Goal: Task Accomplishment & Management: Manage account settings

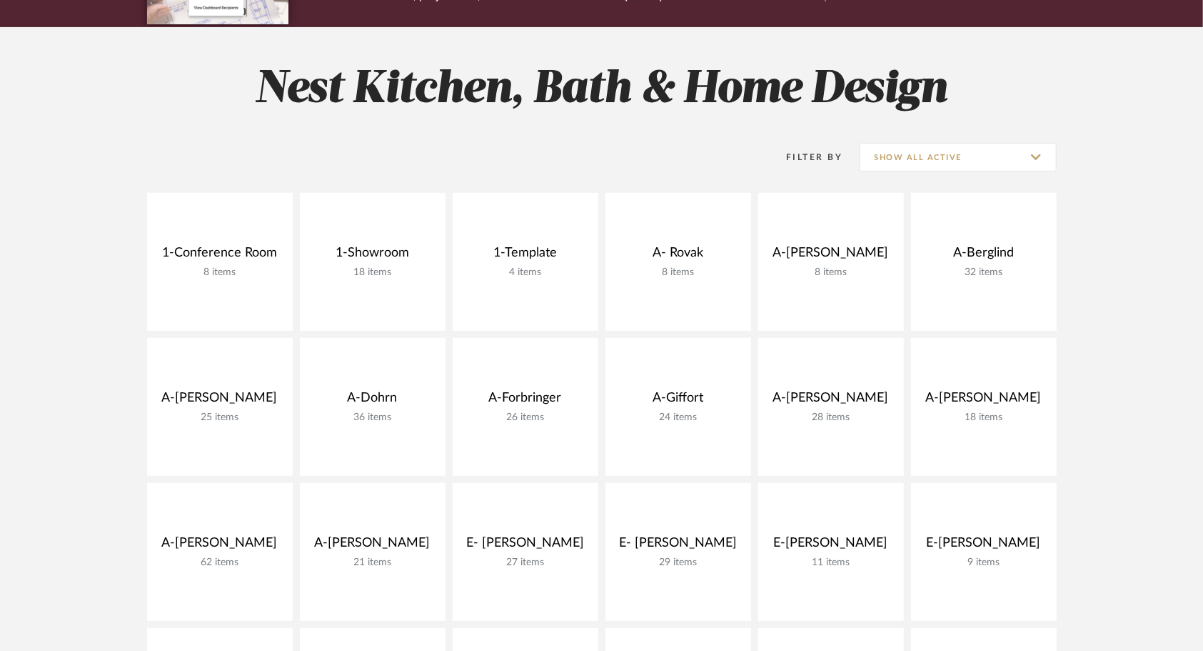
scroll to position [319, 0]
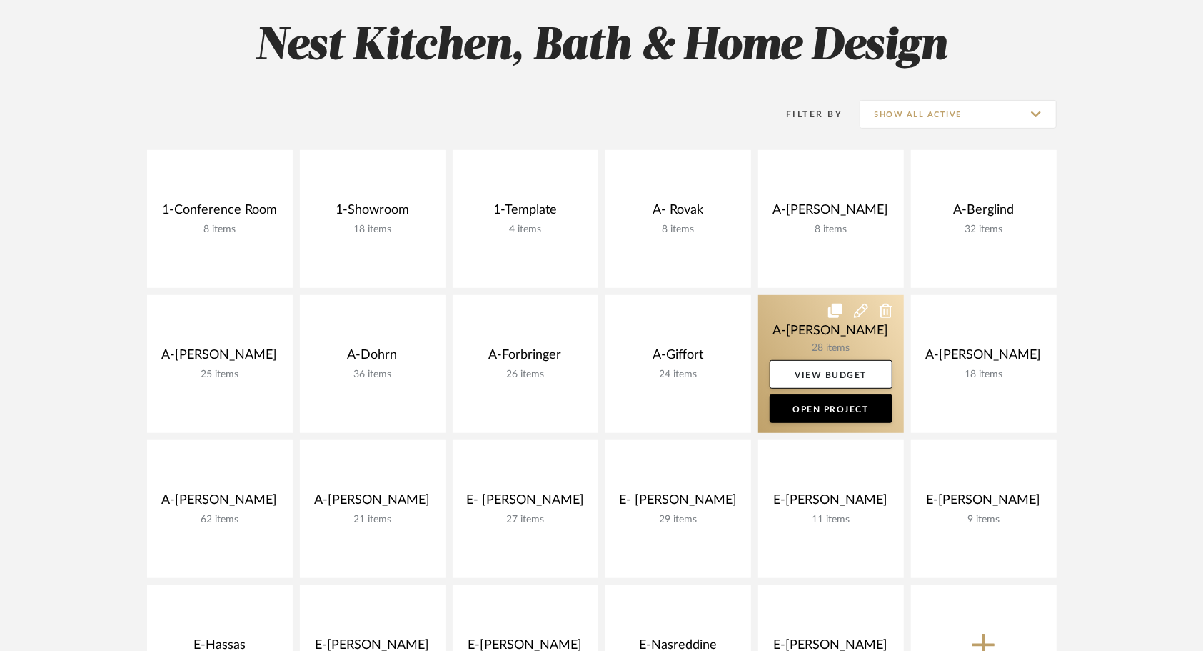
click at [782, 295] on link at bounding box center [831, 364] width 146 height 138
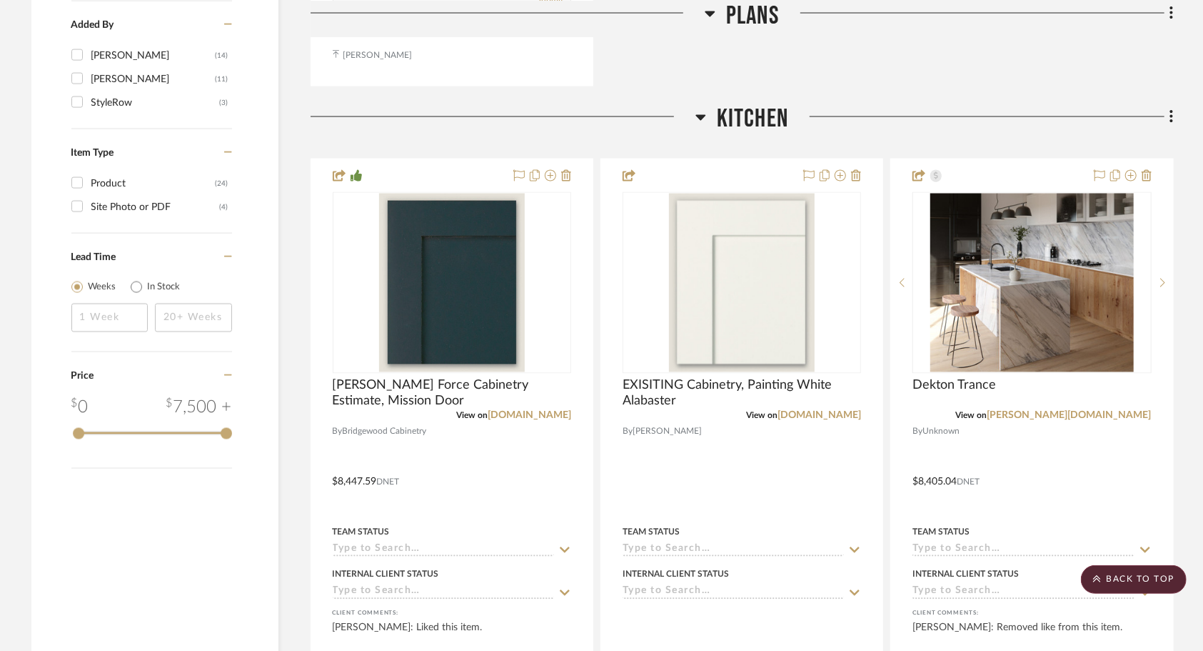
scroll to position [1692, 0]
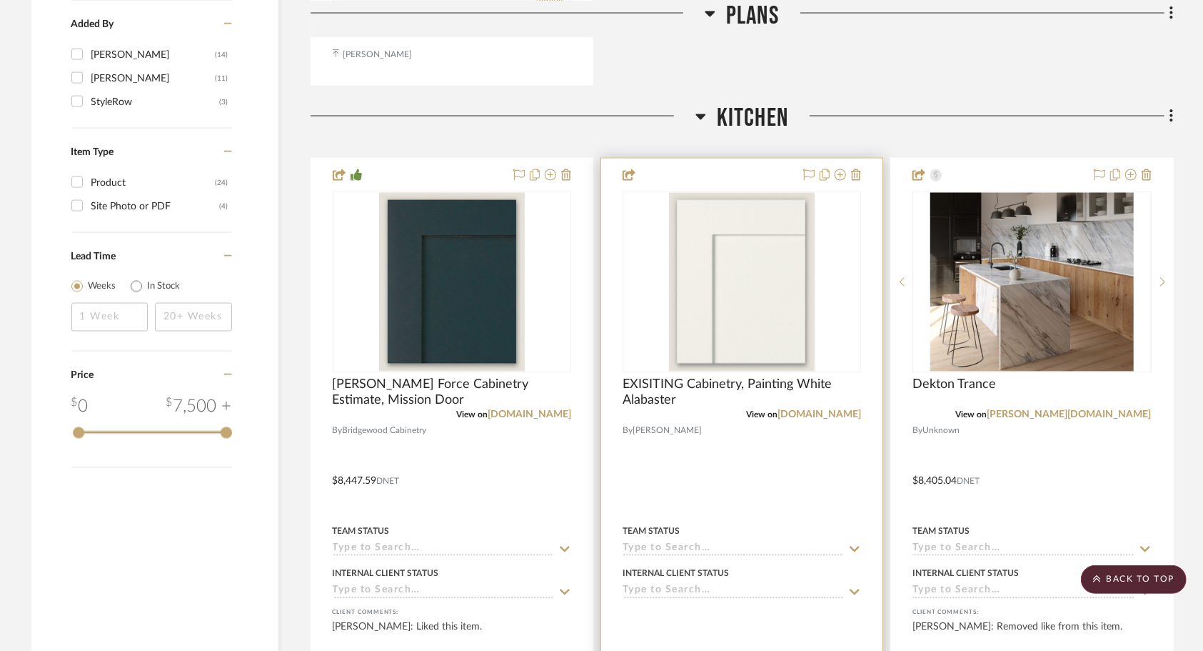
click at [738, 334] on div at bounding box center [741, 471] width 281 height 625
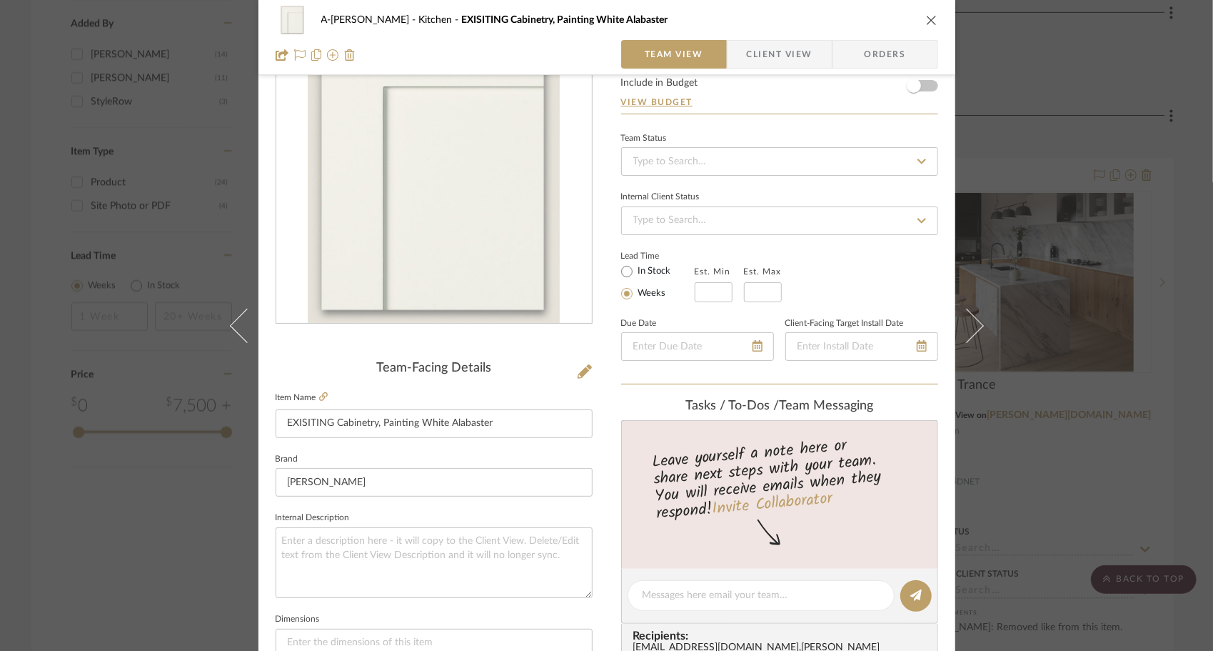
scroll to position [0, 0]
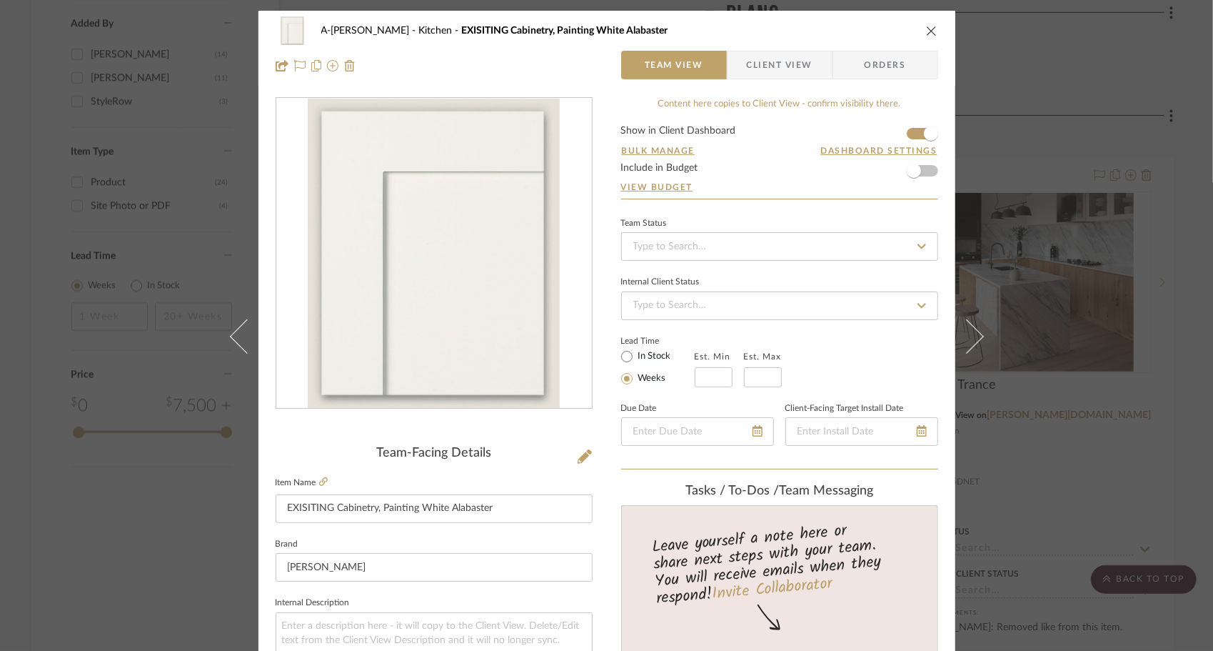
click at [926, 32] on icon "close" at bounding box center [931, 30] width 11 height 11
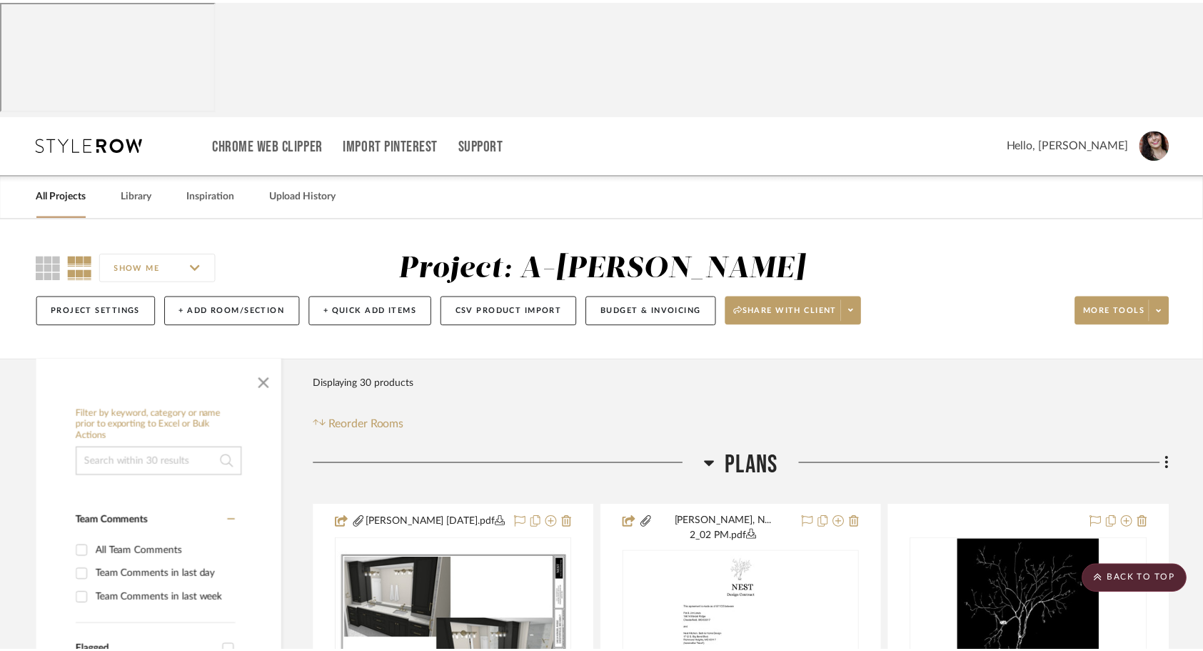
scroll to position [1692, 0]
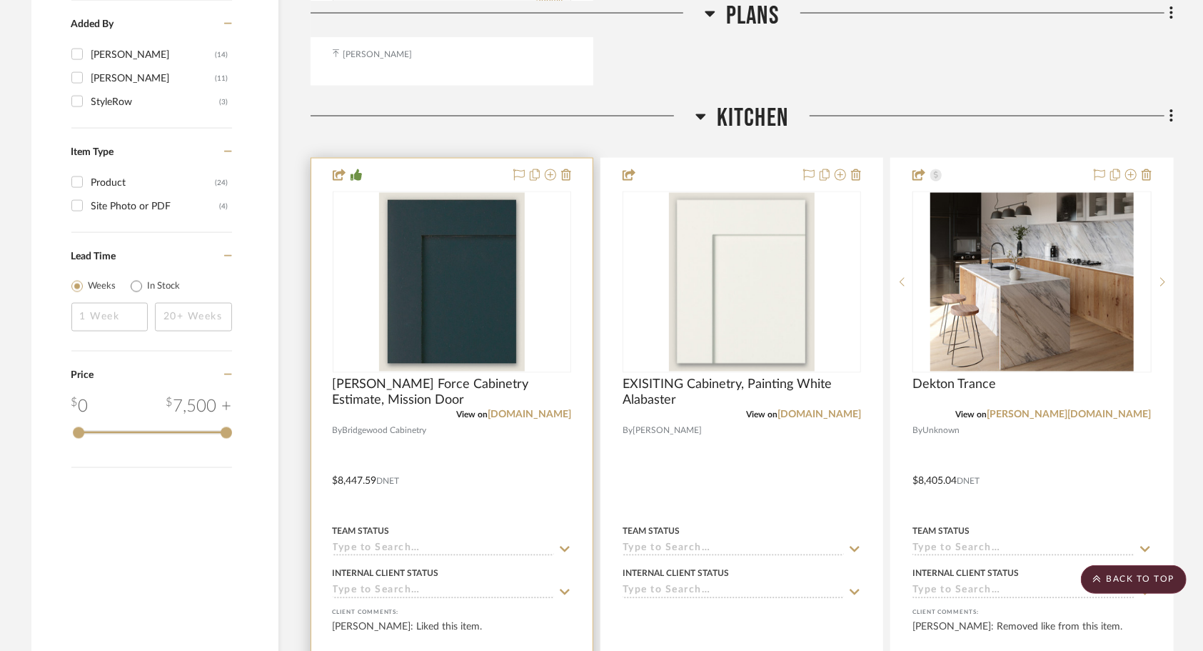
click at [507, 319] on div at bounding box center [451, 471] width 281 height 625
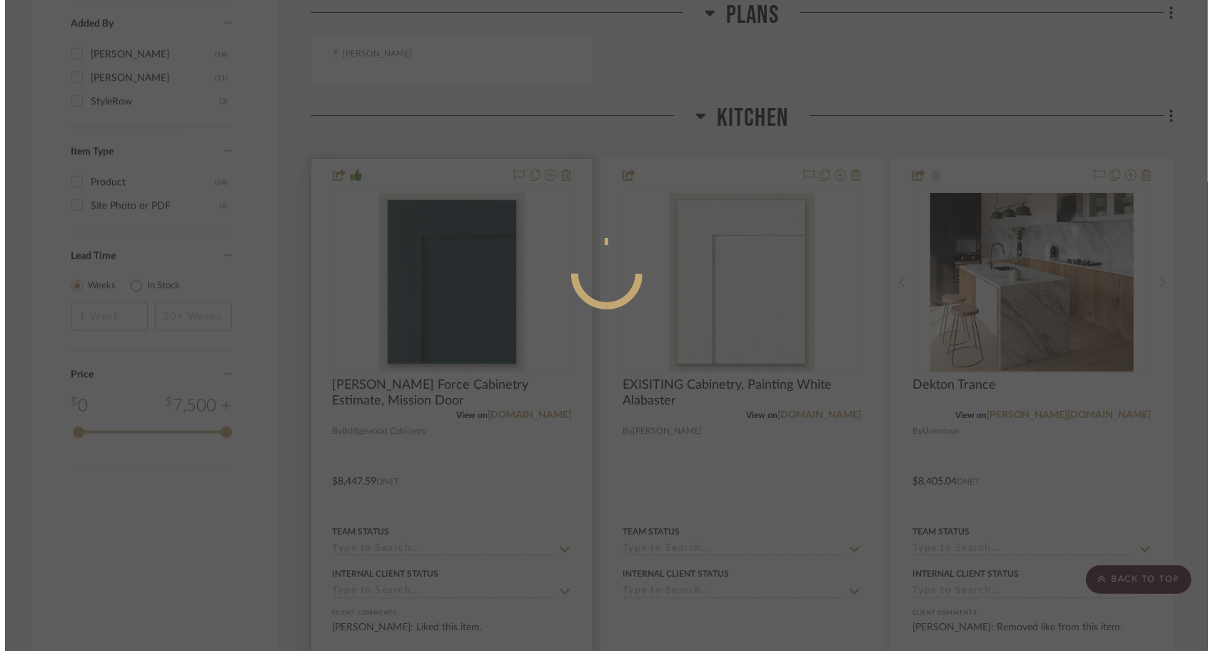
scroll to position [0, 0]
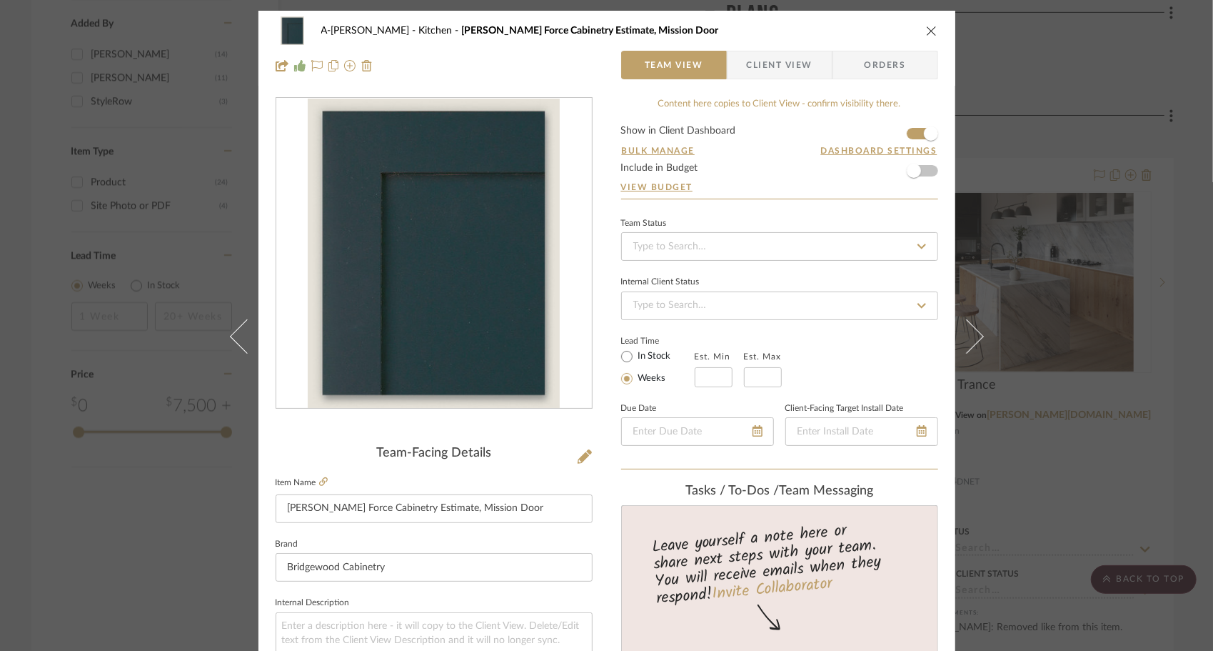
click at [926, 34] on icon "close" at bounding box center [931, 30] width 11 height 11
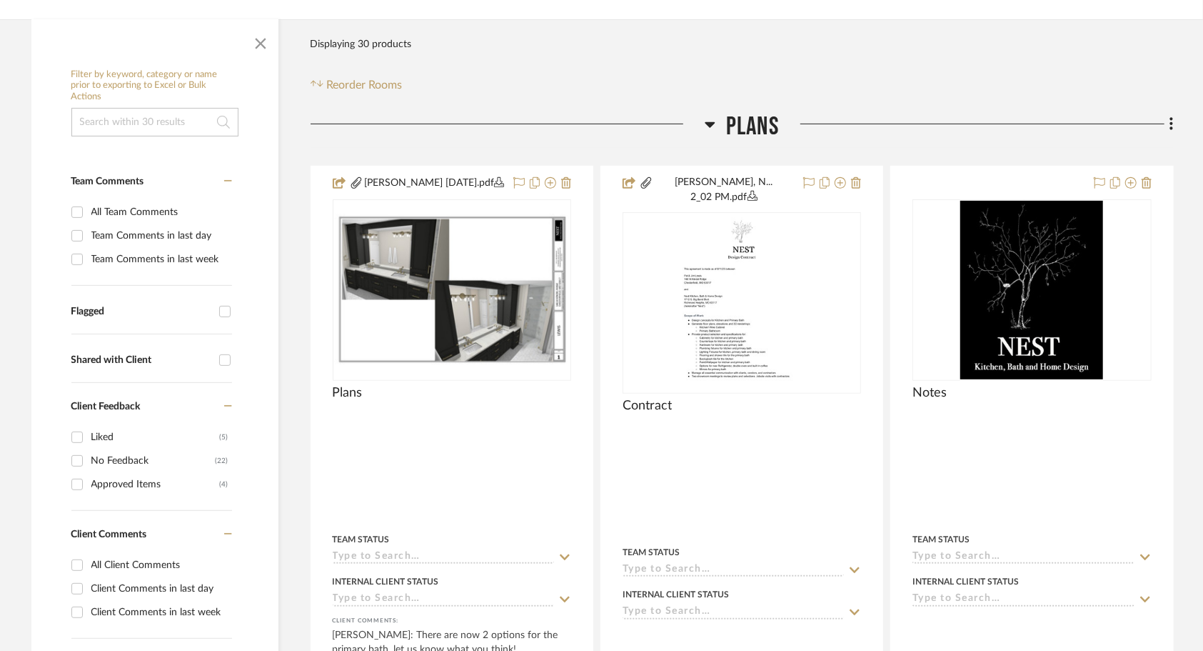
scroll to position [340, 0]
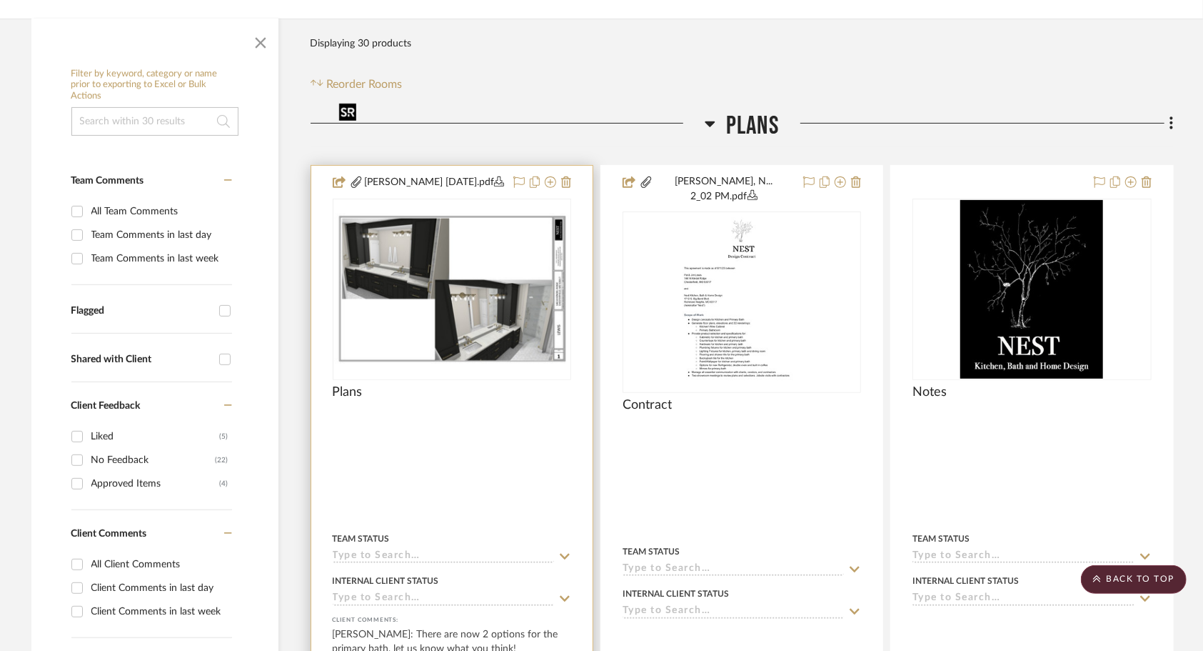
click at [430, 213] on img "0" at bounding box center [452, 289] width 236 height 152
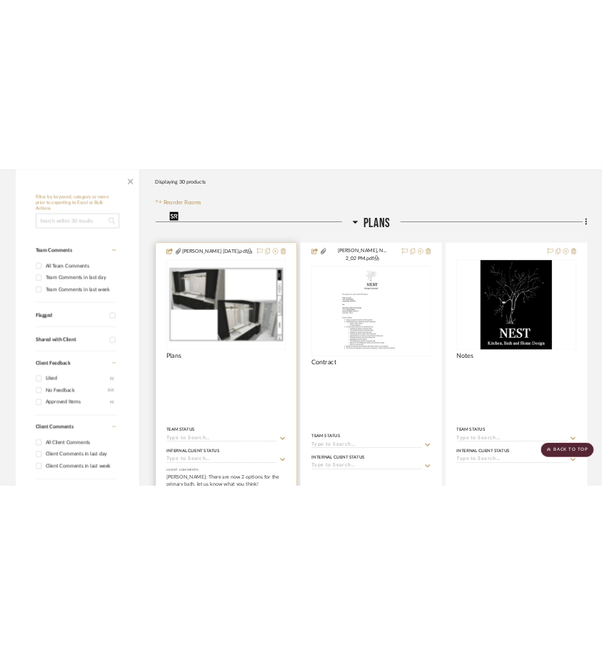
scroll to position [0, 0]
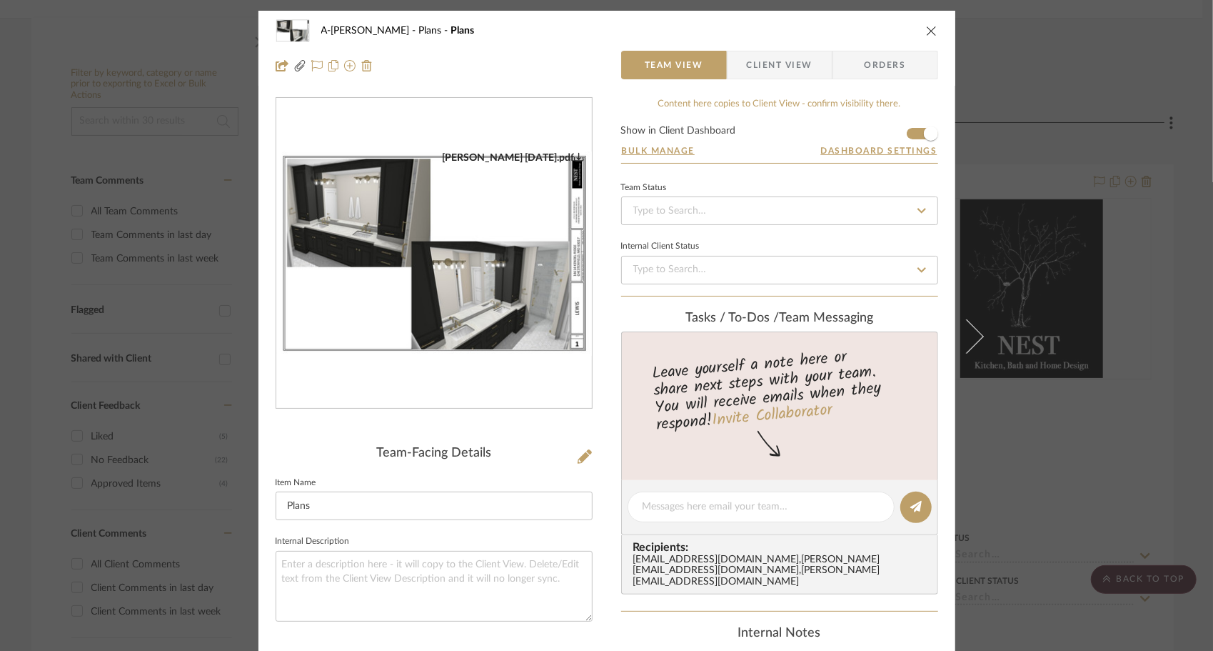
click at [430, 175] on img "0" at bounding box center [434, 253] width 316 height 204
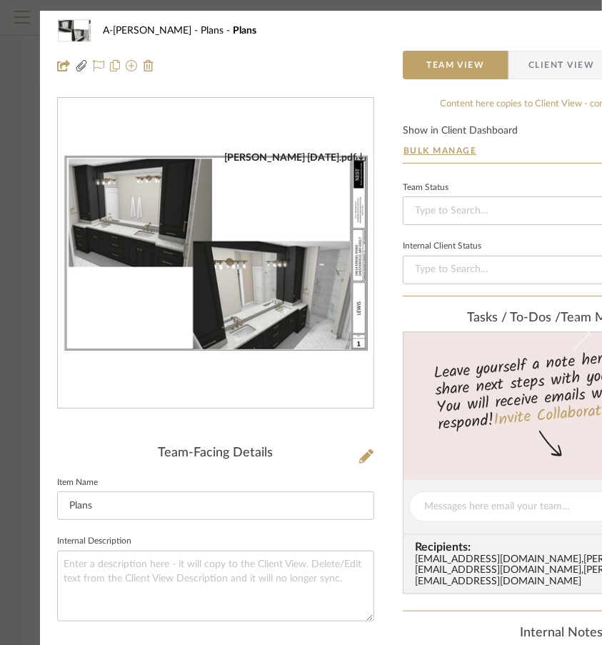
click at [326, 55] on div at bounding box center [215, 65] width 317 height 29
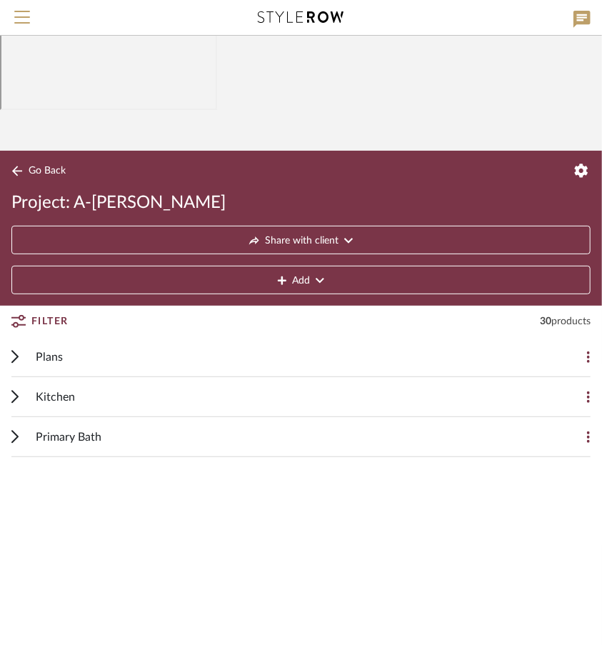
click at [51, 389] on span "Kitchen" at bounding box center [55, 397] width 39 height 17
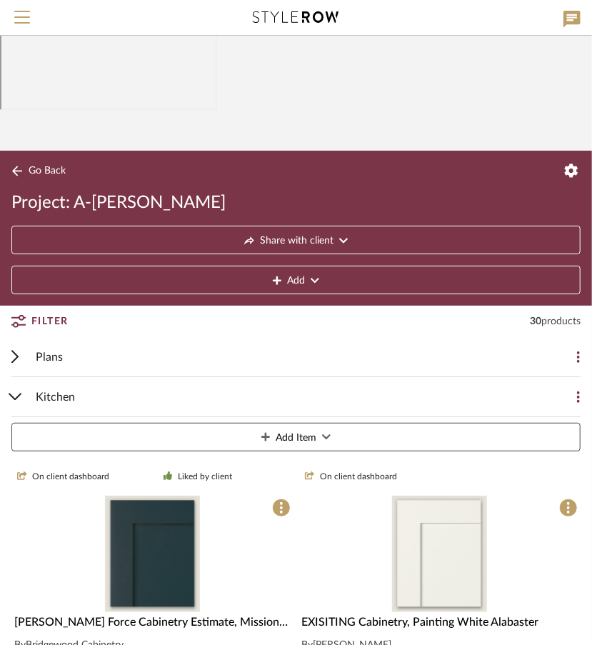
click at [51, 389] on span "Kitchen" at bounding box center [55, 397] width 39 height 17
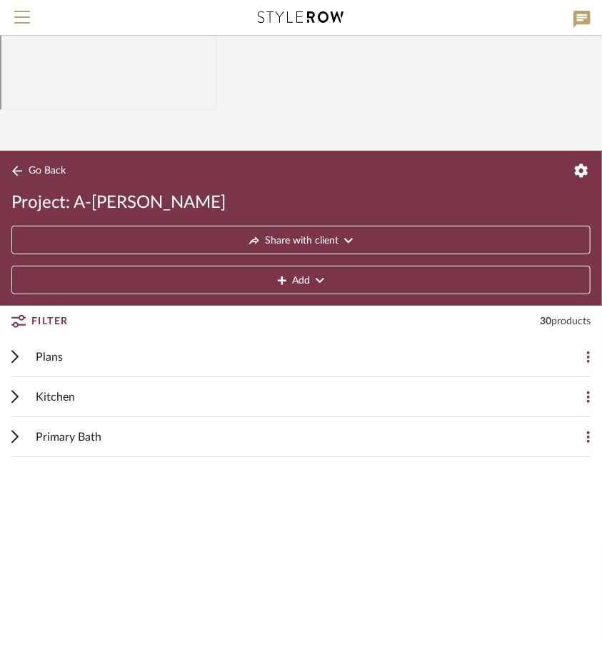
click at [59, 417] on div "Primary Bath" at bounding box center [290, 436] width 509 height 39
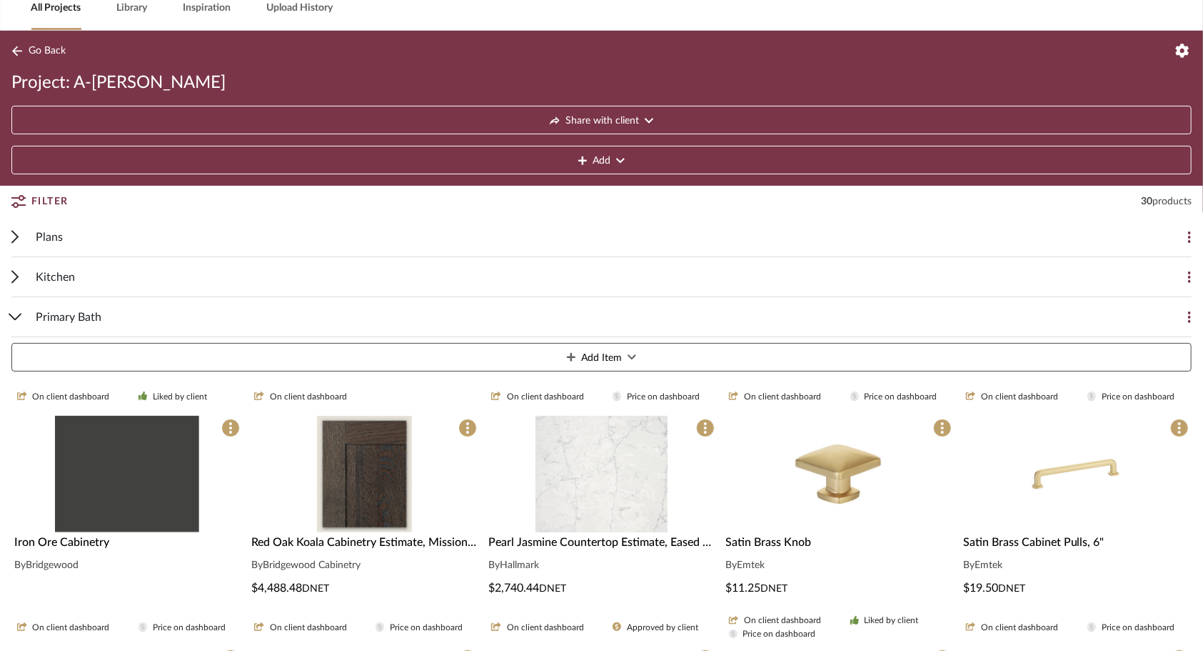
scroll to position [357, 0]
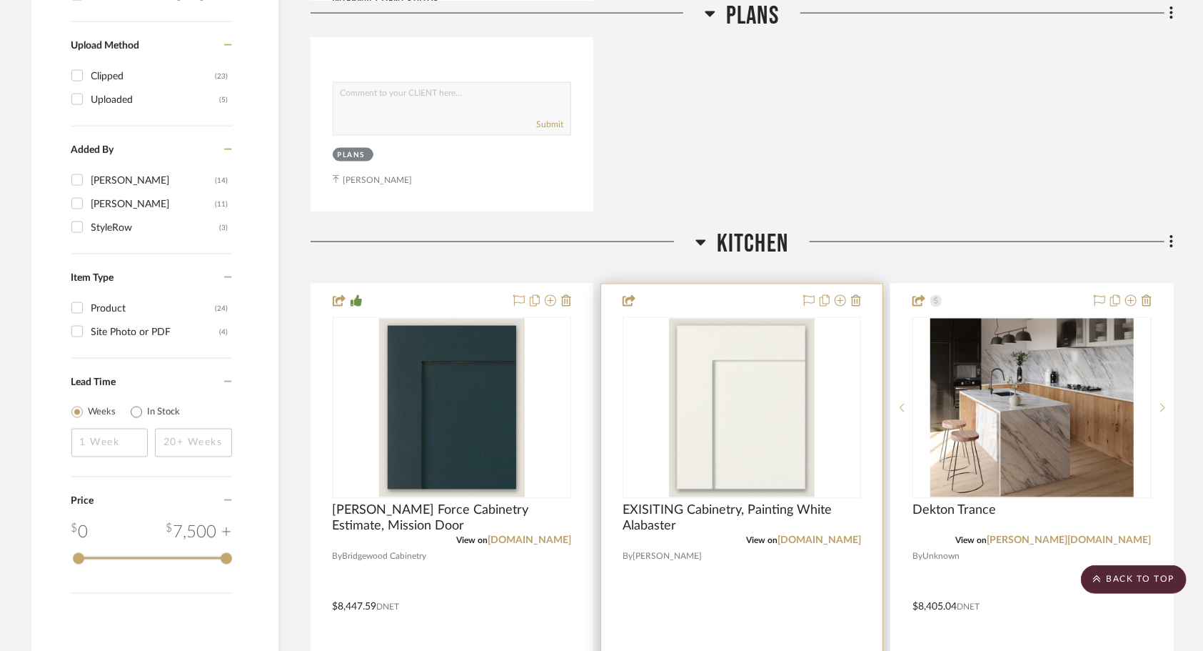
scroll to position [1714, 0]
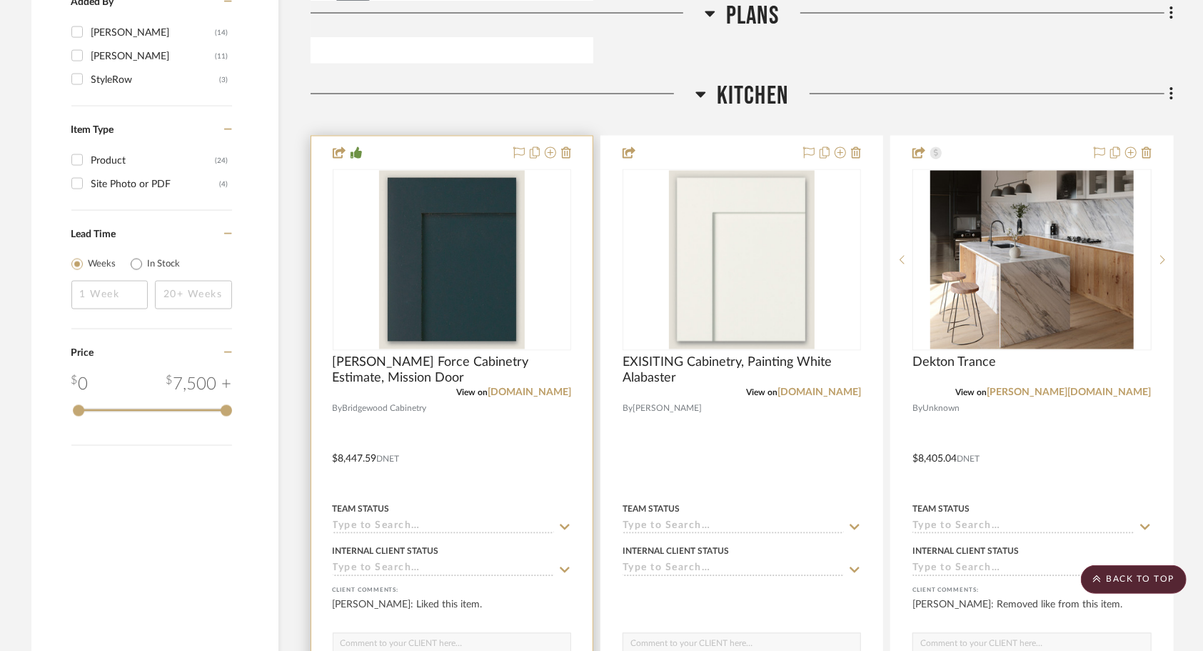
click at [489, 293] on div at bounding box center [451, 448] width 281 height 625
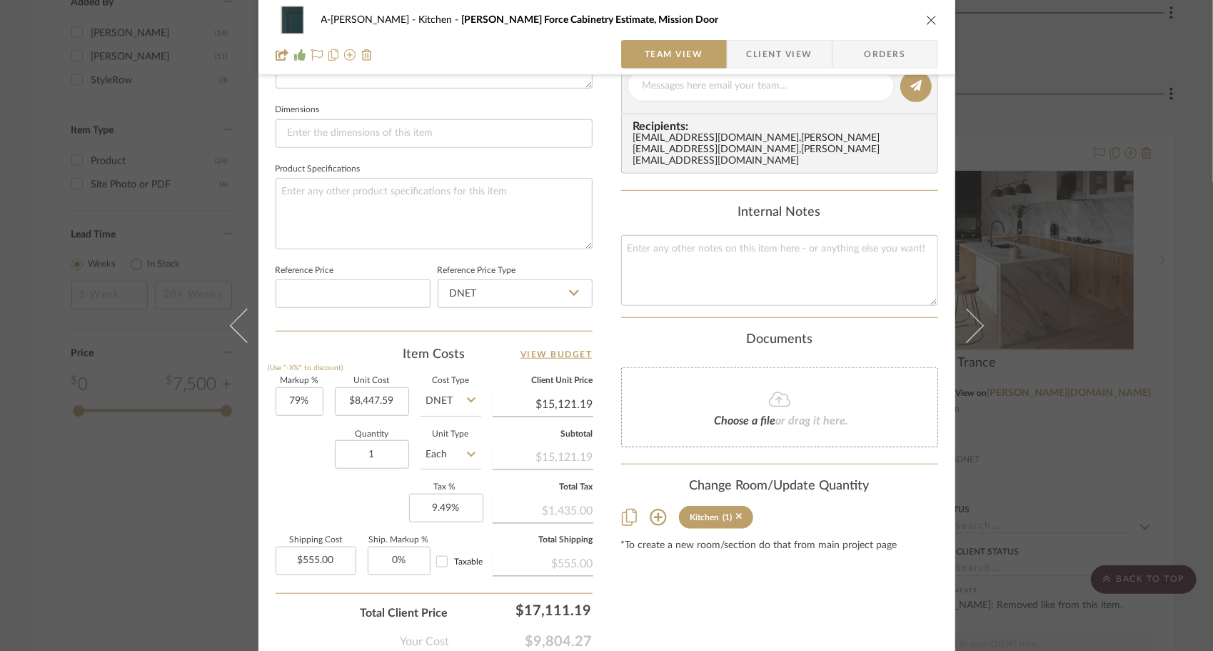
scroll to position [676, 0]
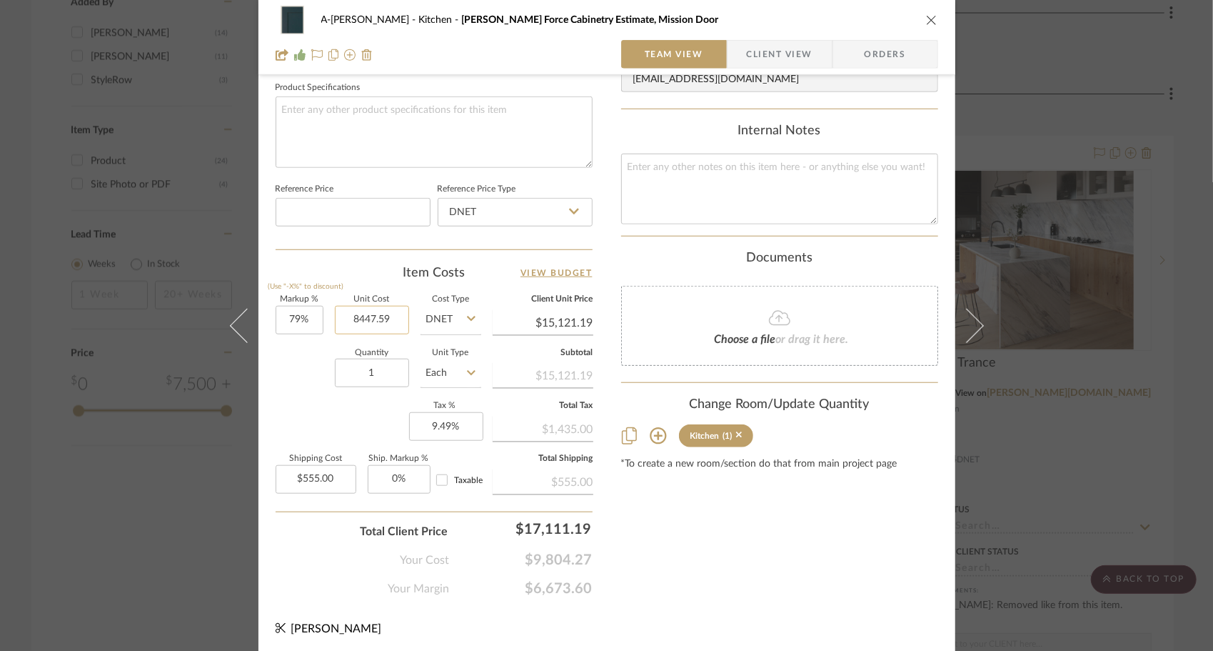
click at [394, 310] on input "8447.59" at bounding box center [372, 320] width 74 height 29
type input "$10,228.04"
click at [307, 355] on div "Quantity 1 Unit Type Each" at bounding box center [379, 374] width 206 height 51
type input "$18,308.19"
click at [696, 560] on div "Content here copies to Client View - confirm visibility there. Show in Client D…" at bounding box center [779, 9] width 317 height 1176
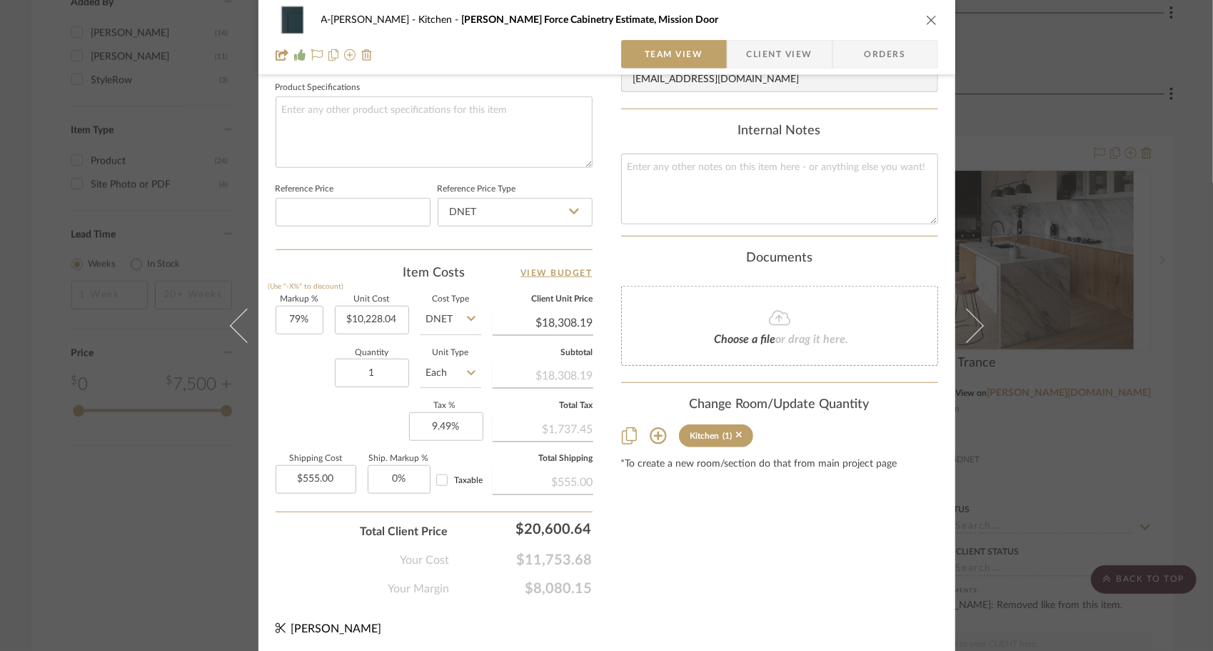
click at [926, 19] on icon "close" at bounding box center [931, 19] width 11 height 11
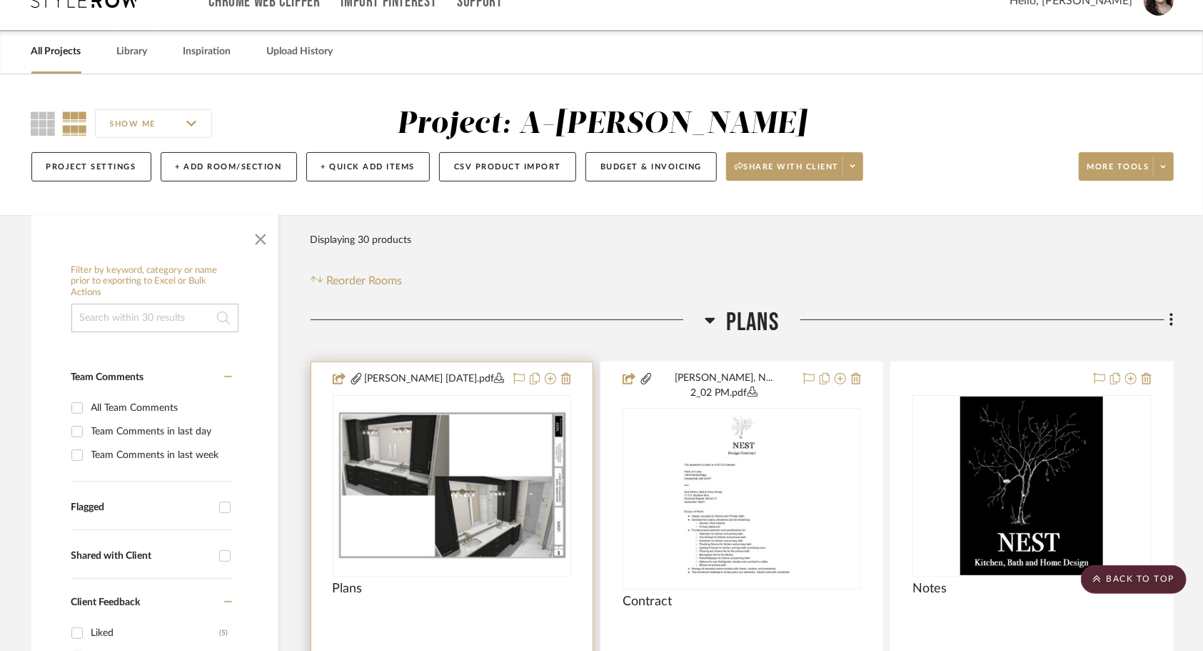
scroll to position [143, 0]
click at [465, 410] on img "0" at bounding box center [452, 486] width 236 height 152
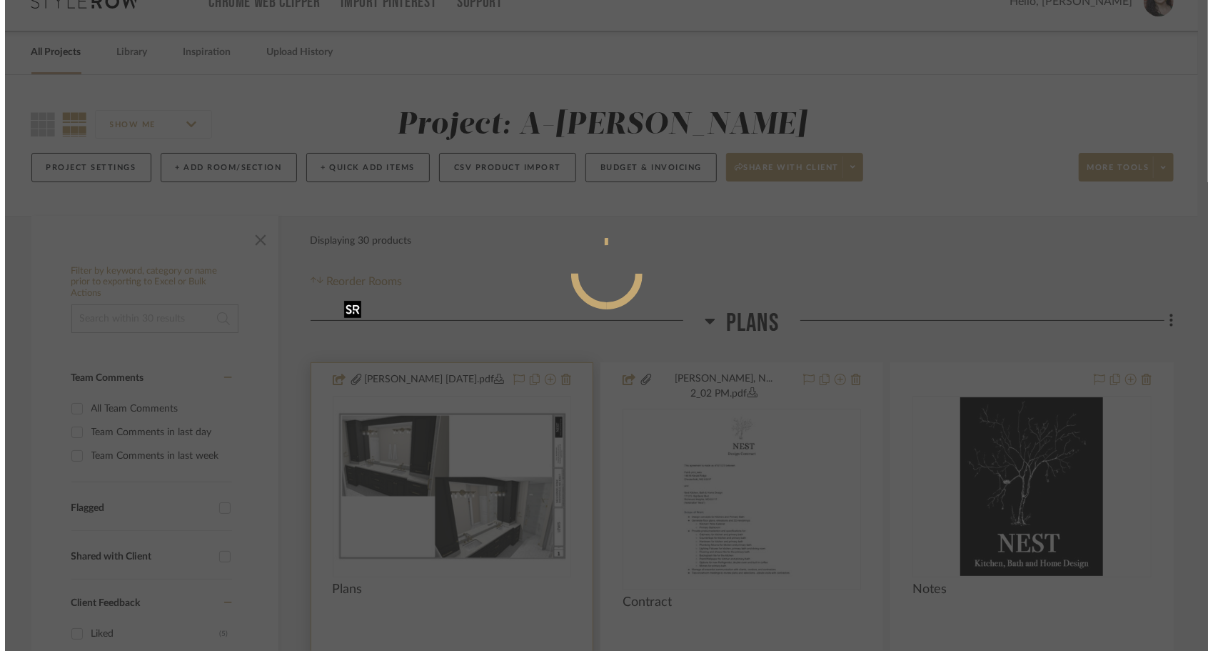
scroll to position [0, 0]
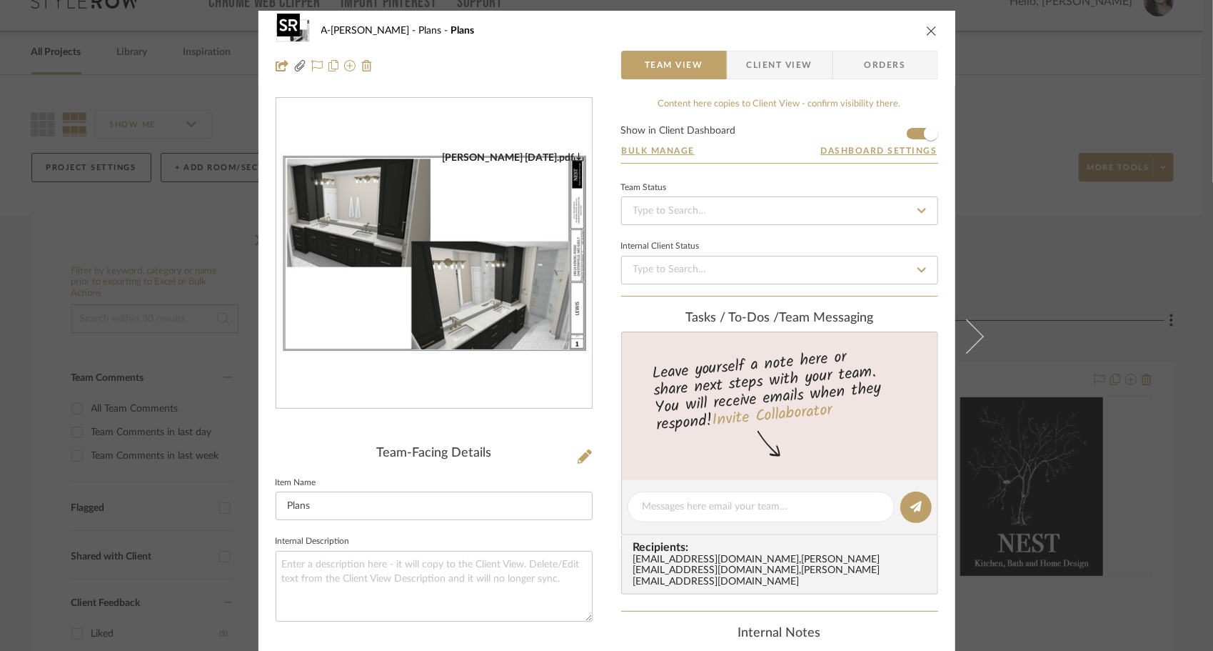
click at [469, 323] on img "0" at bounding box center [434, 253] width 316 height 204
click at [926, 27] on icon "close" at bounding box center [931, 30] width 11 height 11
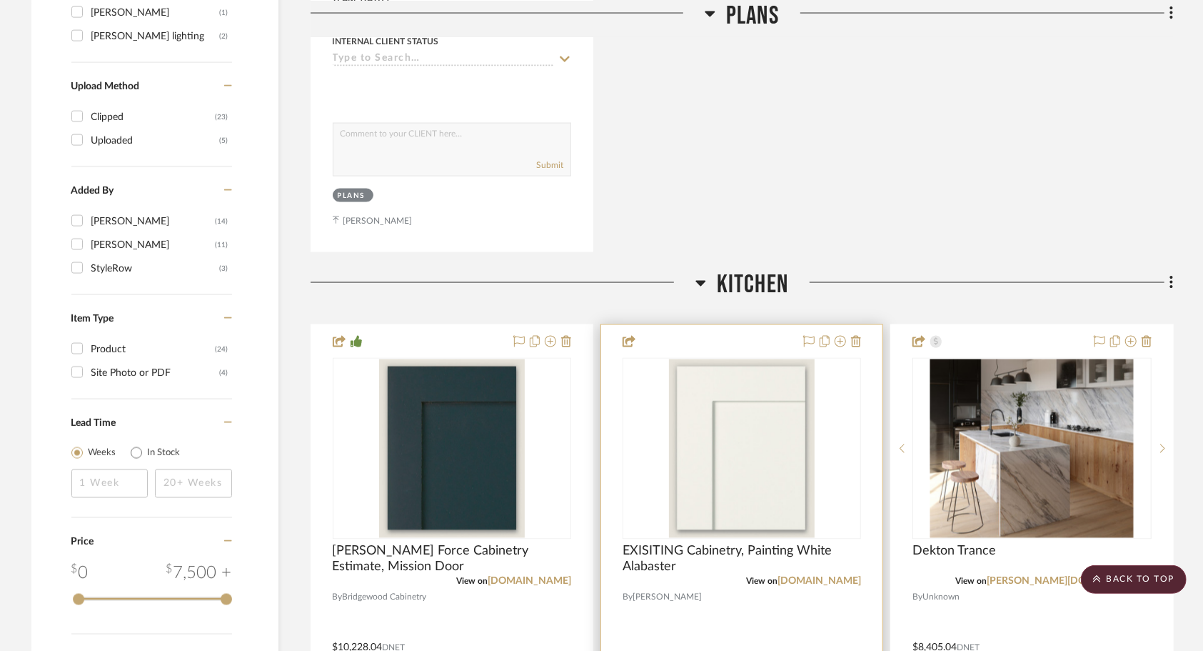
scroll to position [1714, 0]
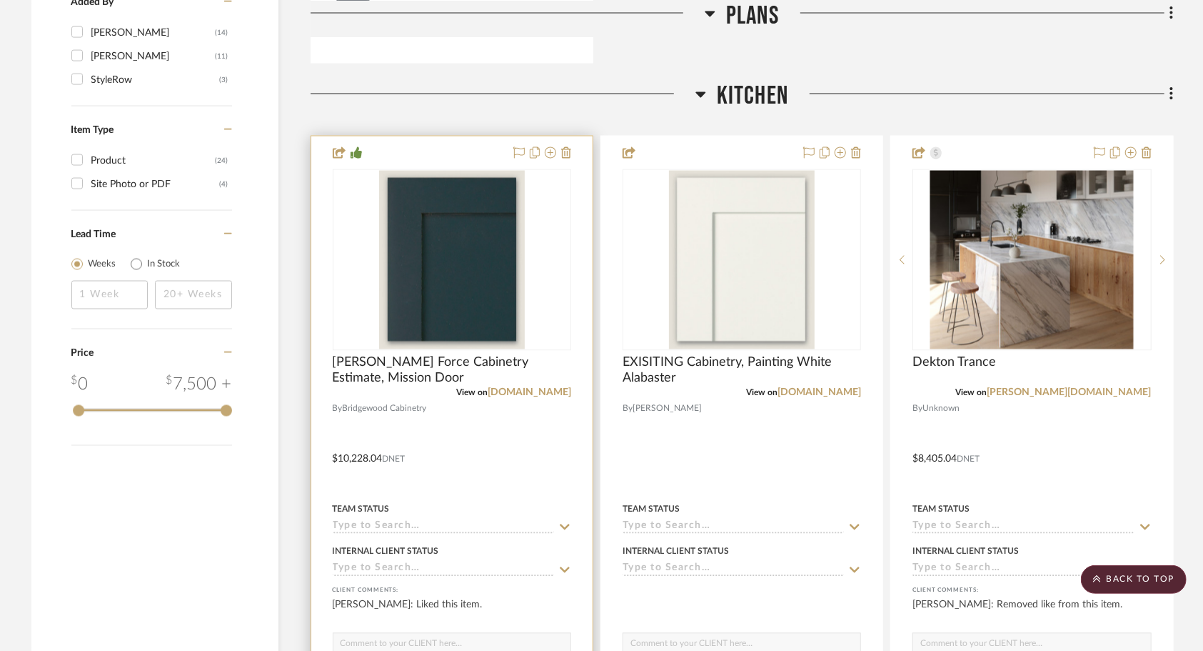
click at [471, 313] on div at bounding box center [451, 448] width 281 height 625
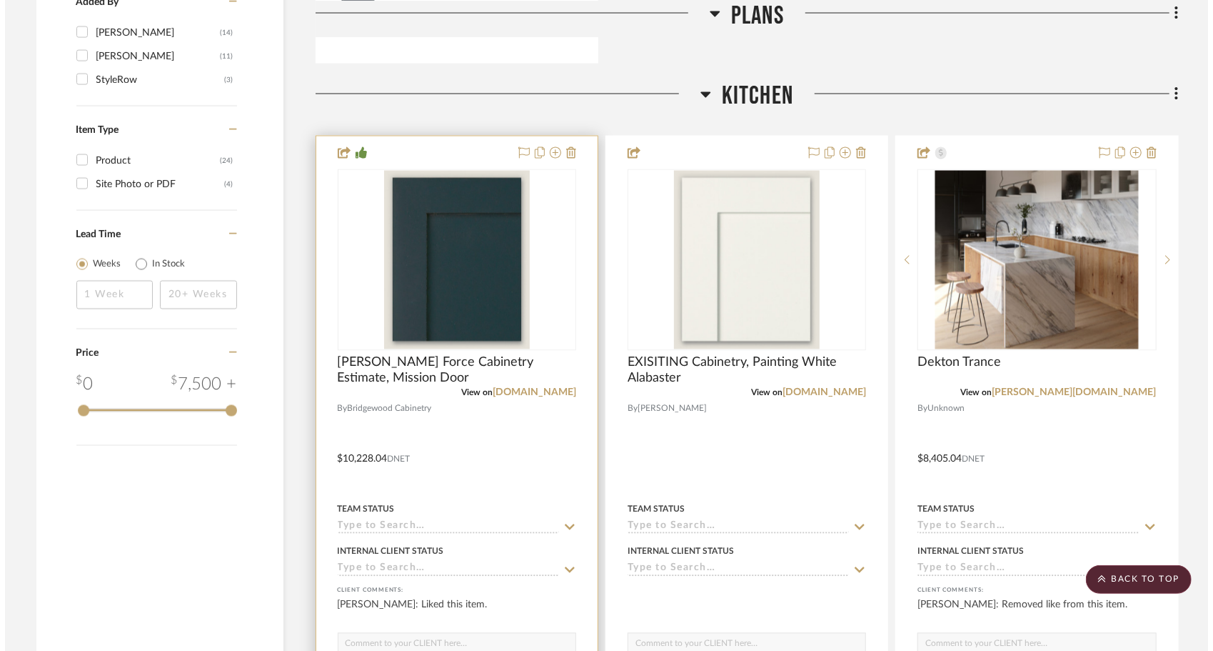
scroll to position [0, 0]
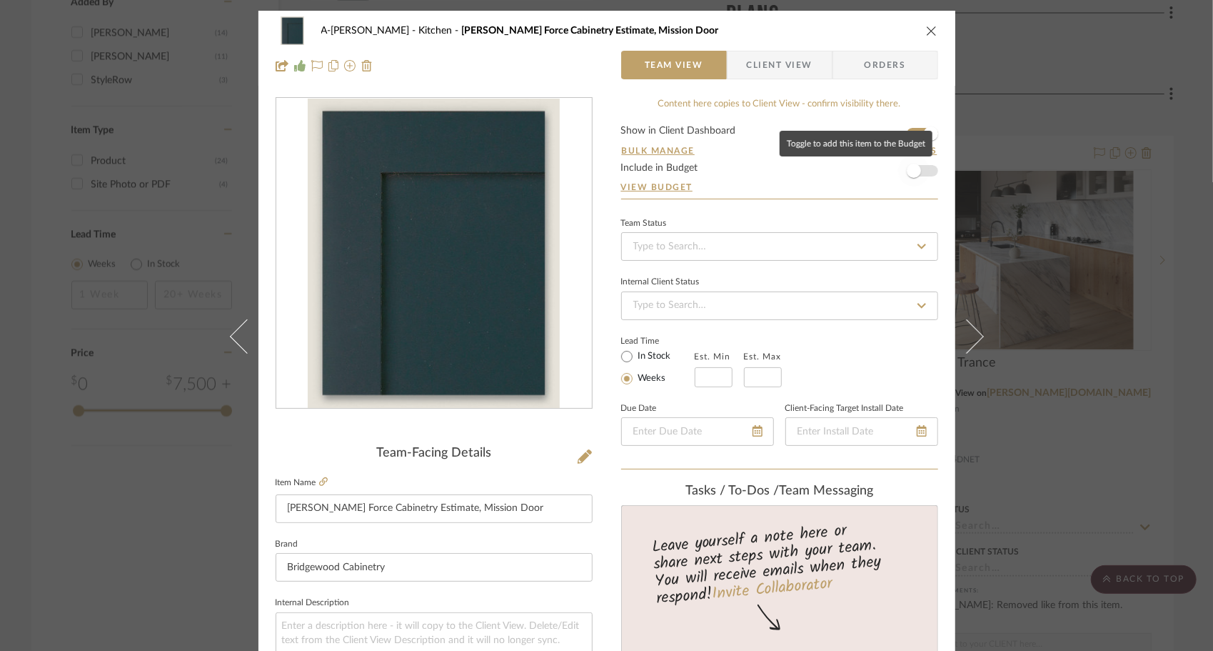
click at [918, 172] on span "button" at bounding box center [913, 170] width 31 height 31
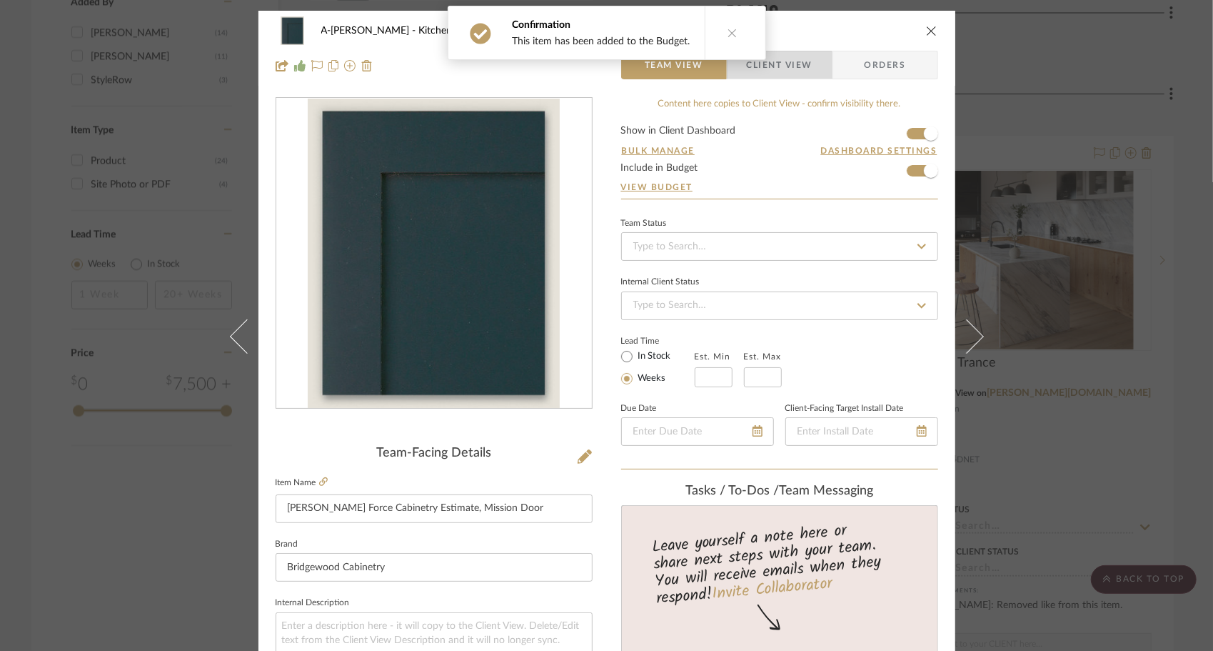
click at [791, 67] on span "Client View" at bounding box center [780, 65] width 66 height 29
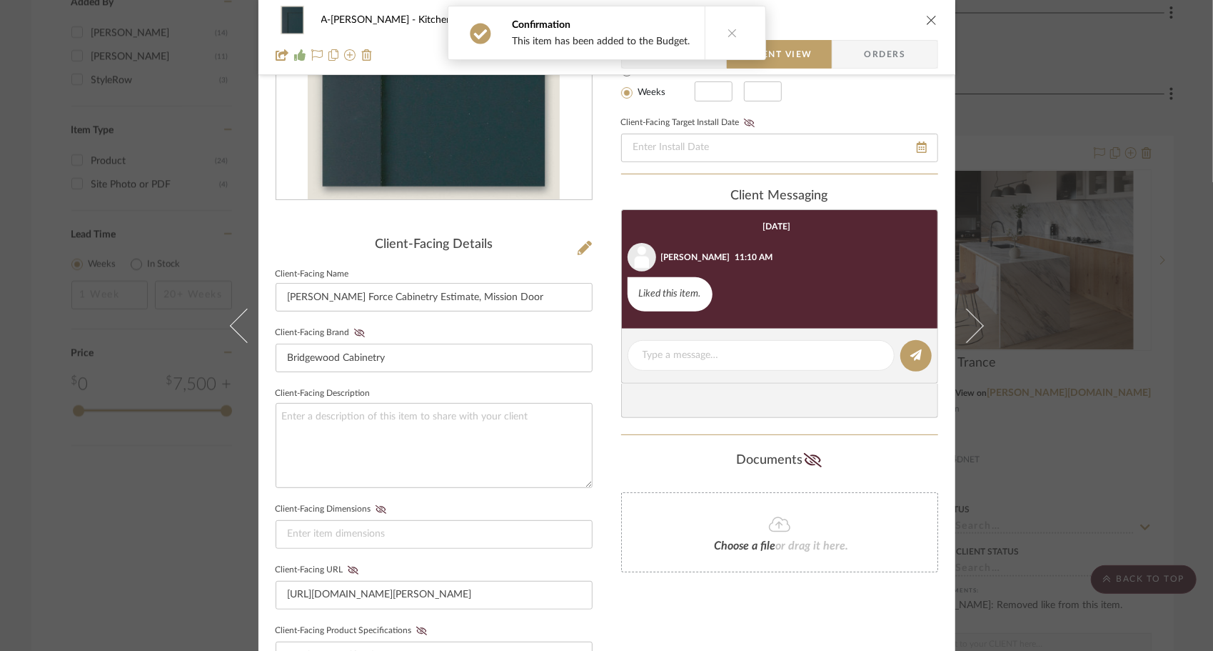
scroll to position [286, 0]
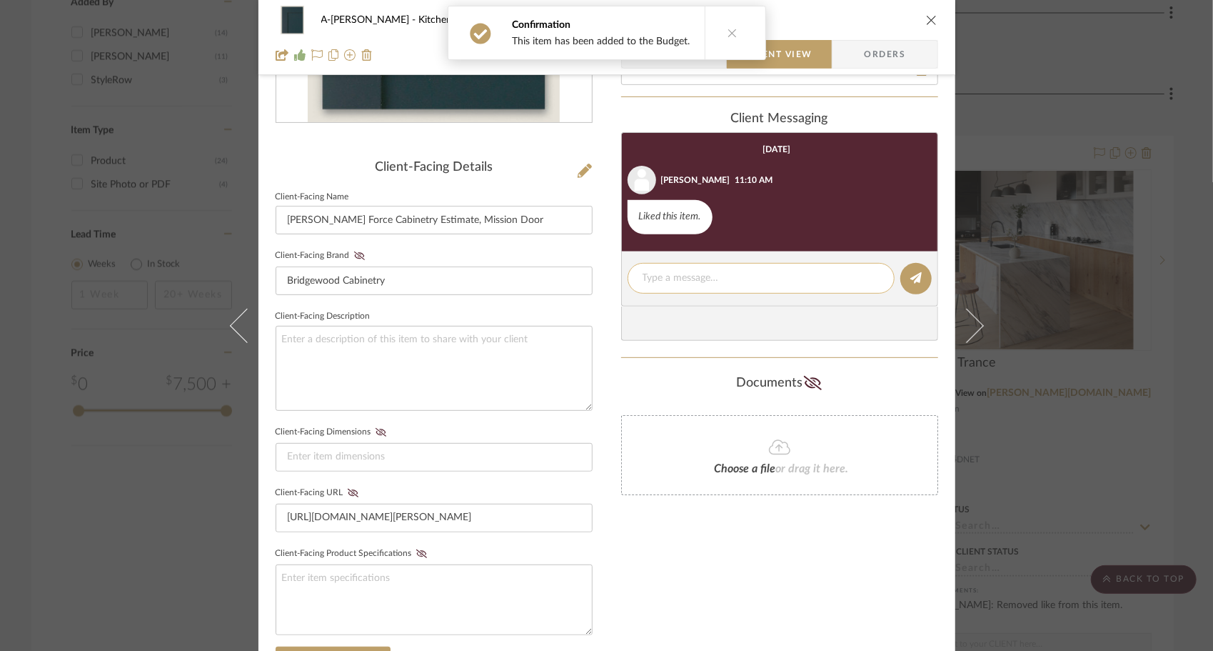
click at [765, 279] on textarea at bounding box center [761, 278] width 237 height 15
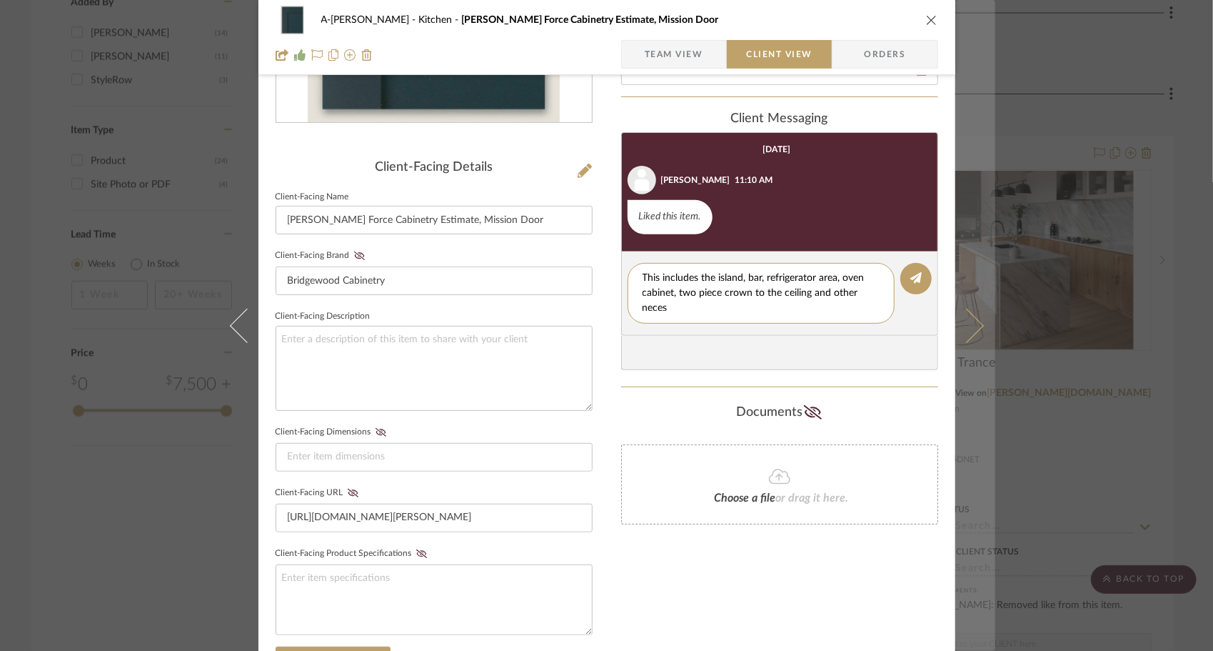
scroll to position [0, 0]
type textarea "This includes the island, bar, refrigerator area, oven cabinet, two piece crown…"
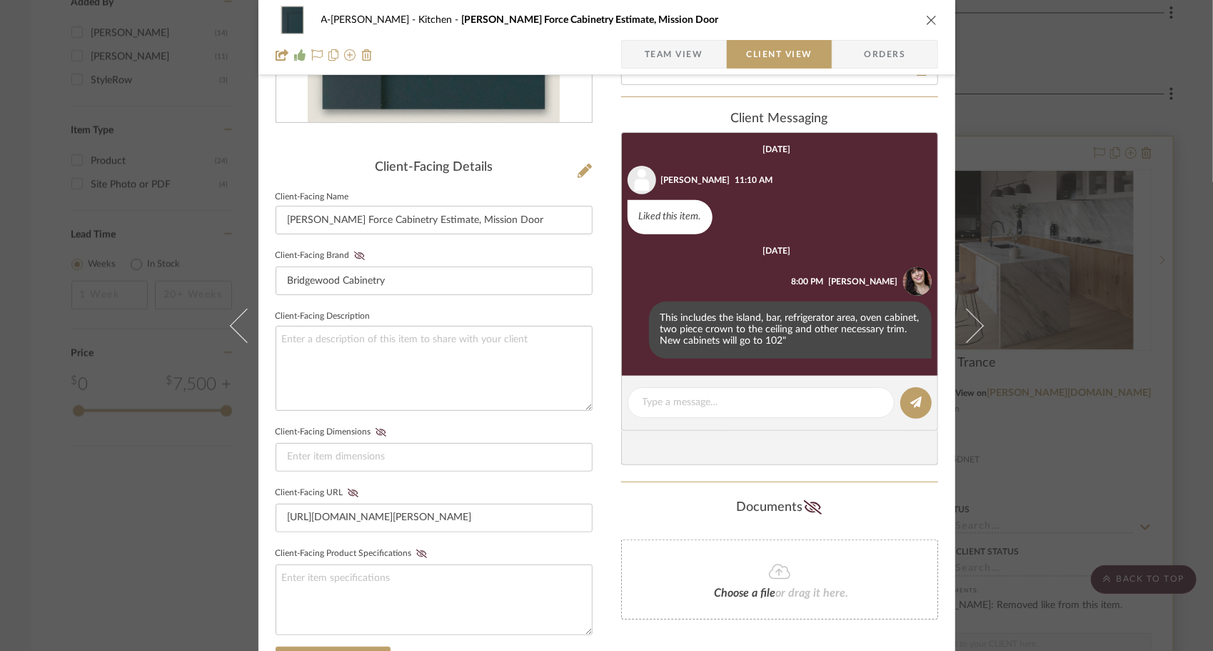
drag, startPoint x: 926, startPoint y: 14, endPoint x: 888, endPoint y: 44, distance: 48.7
click at [926, 14] on button "close" at bounding box center [932, 20] width 13 height 13
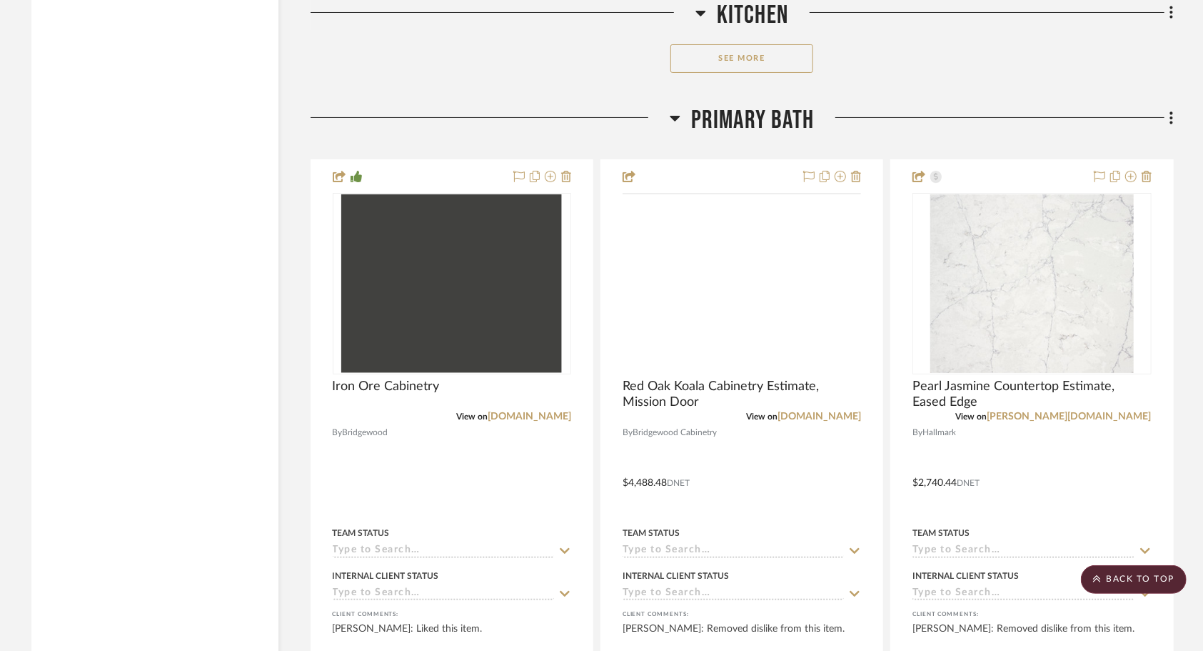
scroll to position [3714, 0]
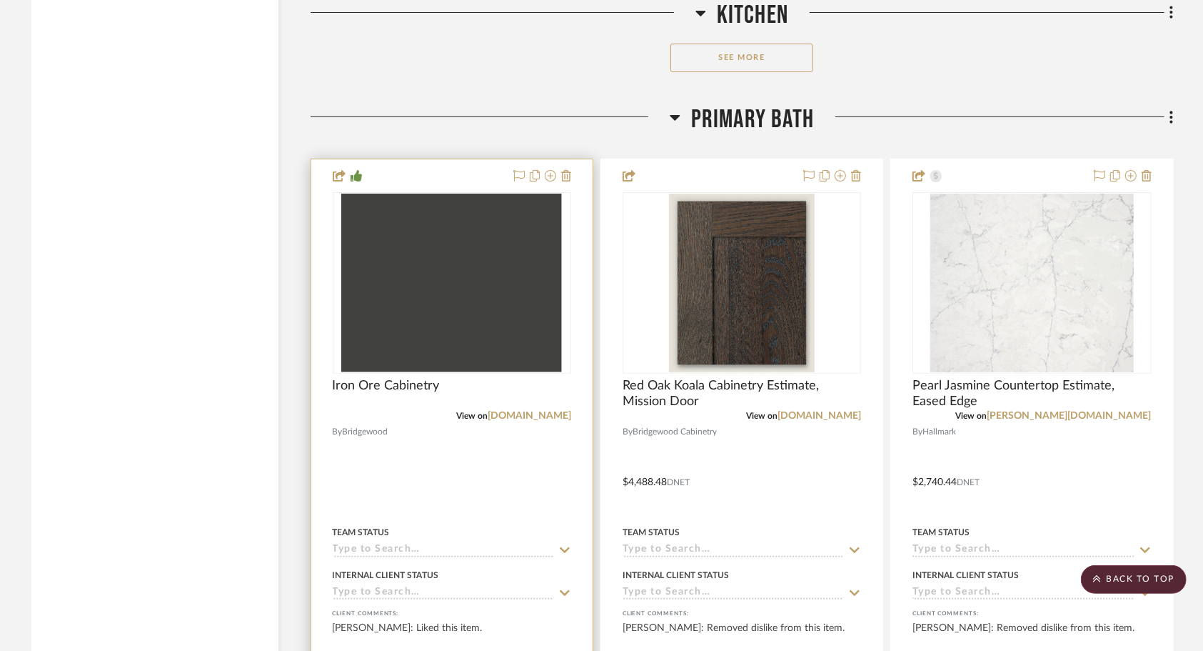
click at [519, 316] on div at bounding box center [451, 471] width 281 height 625
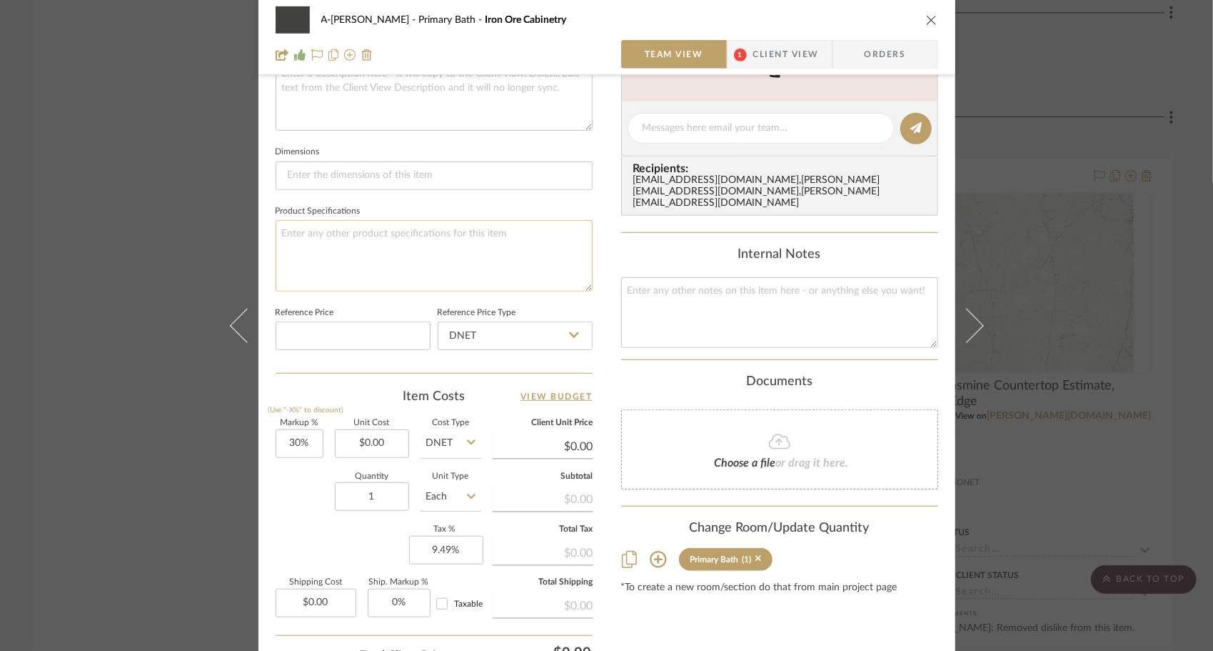
scroll to position [571, 0]
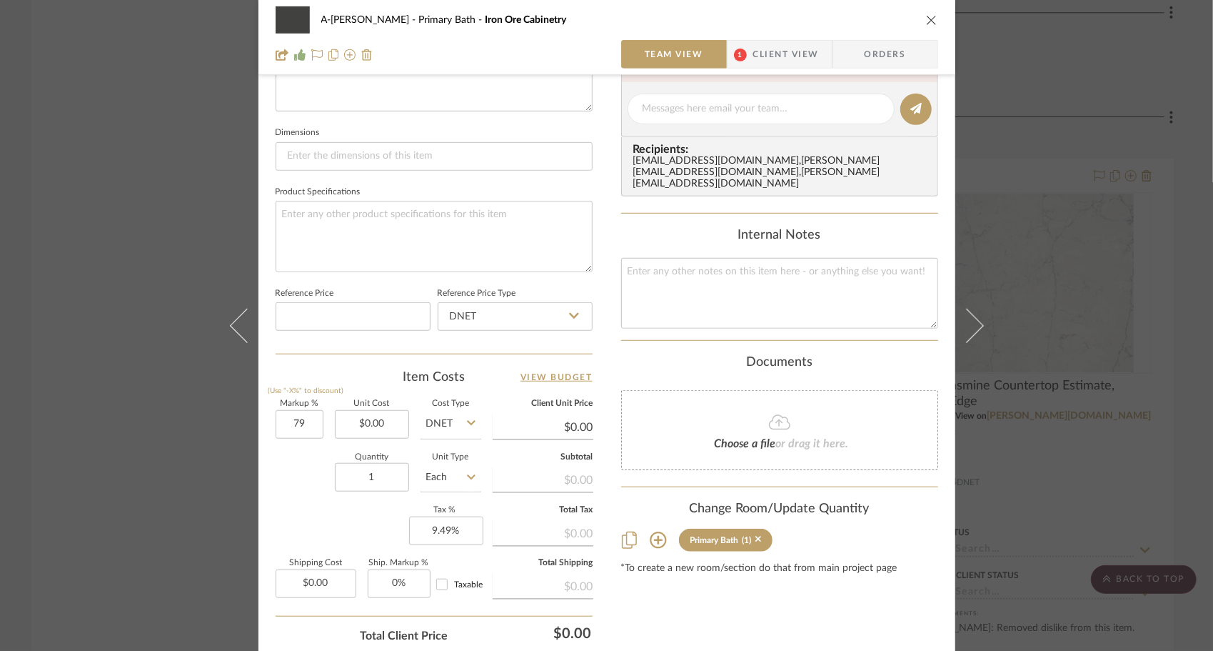
type input "79%"
click at [301, 469] on div "Quantity 1 Unit Type Each" at bounding box center [379, 479] width 206 height 51
click at [371, 429] on input "0.00" at bounding box center [372, 424] width 74 height 29
type input "$8,588.19"
click at [303, 493] on div "Quantity 1 Unit Type Each" at bounding box center [379, 479] width 206 height 51
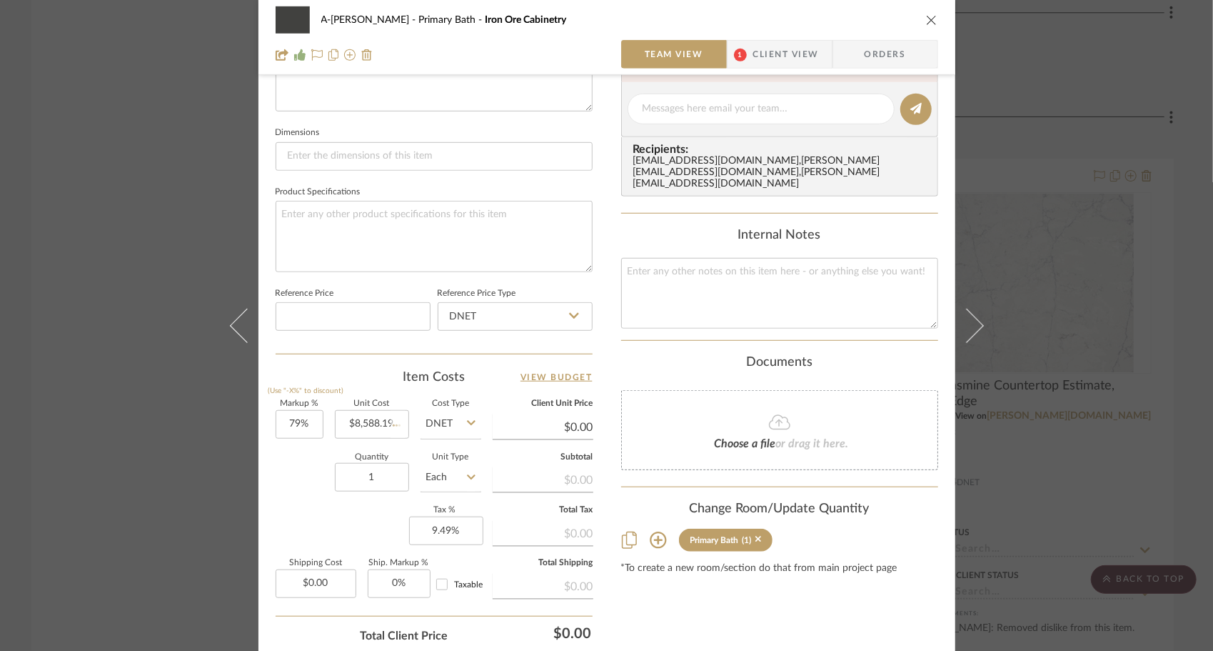
type input "$15,372.86"
type input "$1,537.29"
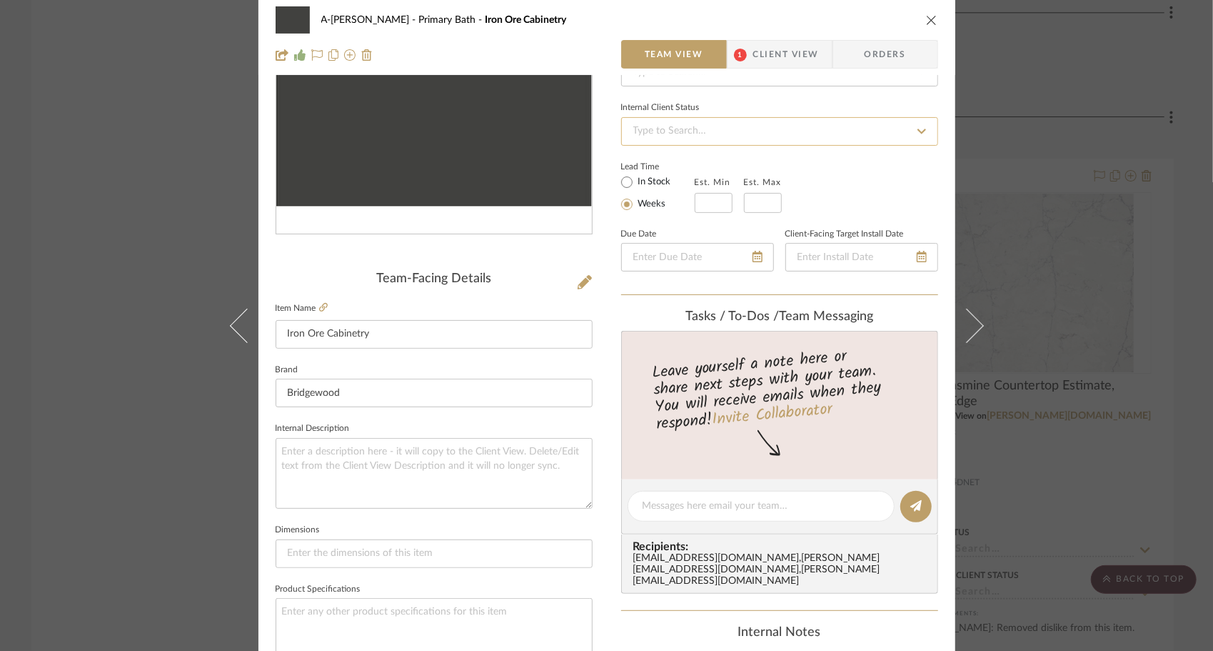
scroll to position [0, 0]
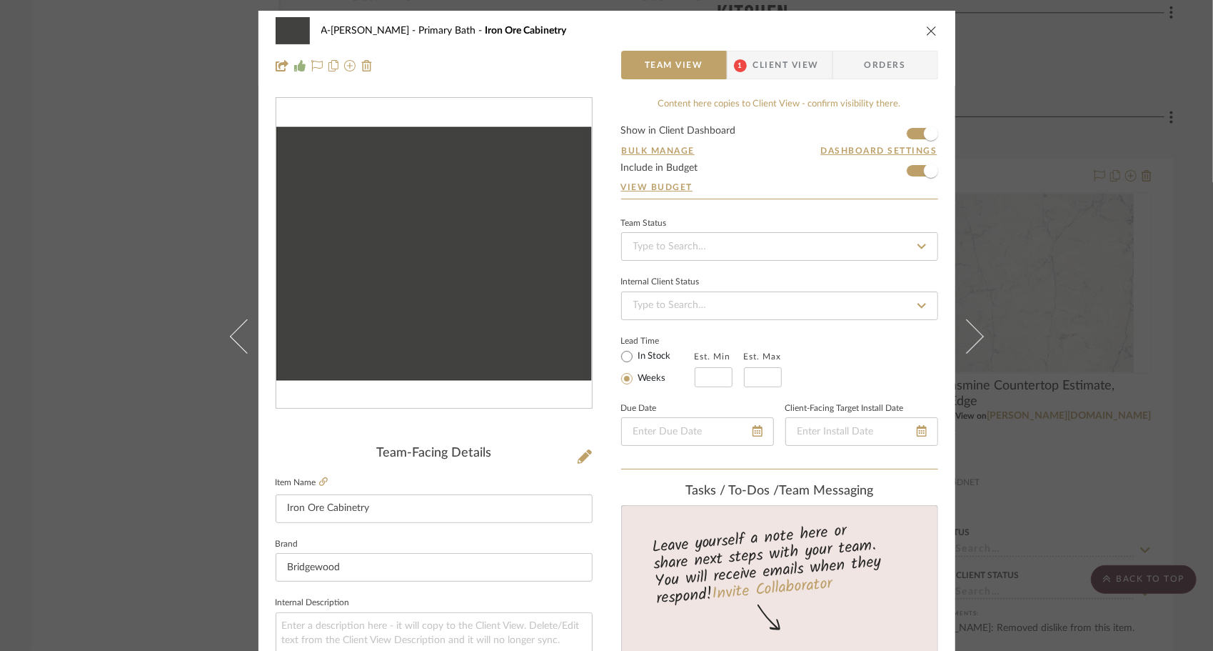
click at [778, 69] on span "Client View" at bounding box center [786, 65] width 66 height 29
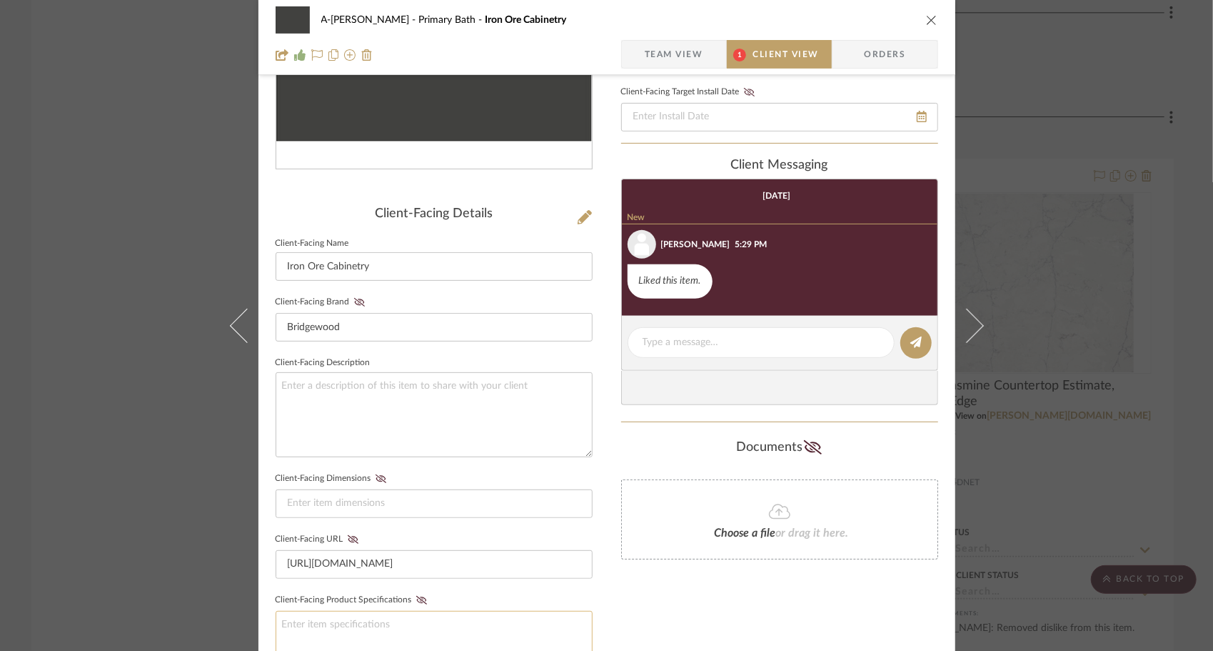
scroll to position [500, 0]
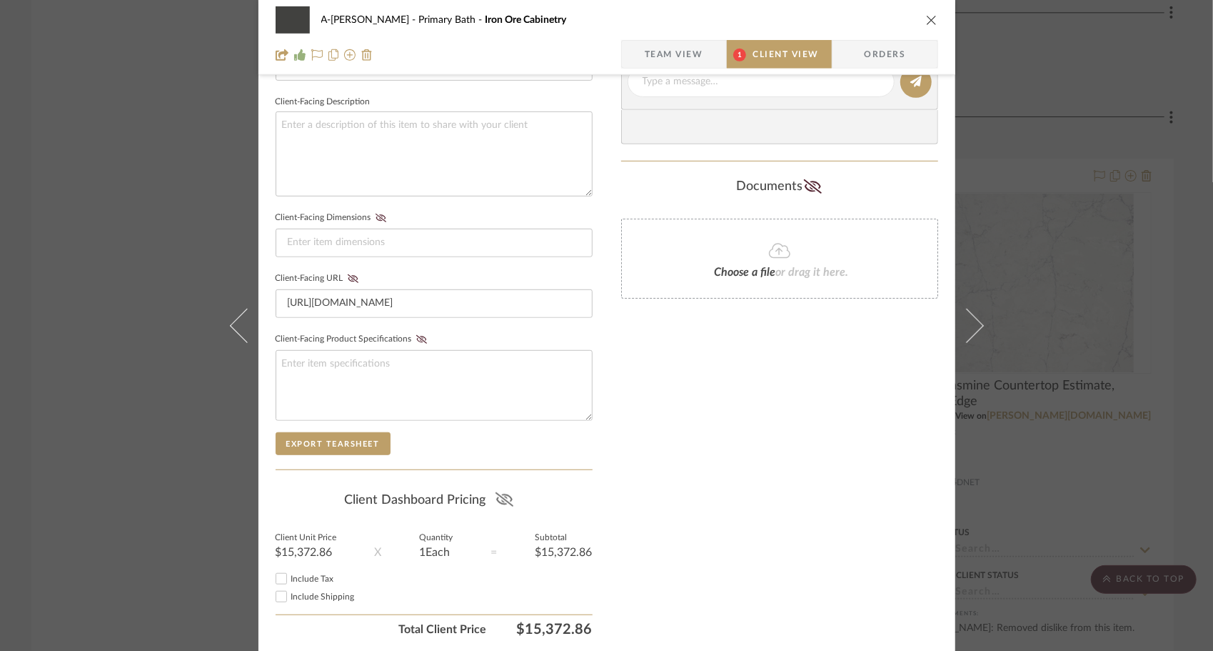
click at [501, 498] on icon at bounding box center [505, 499] width 18 height 14
click at [274, 575] on input "Include Tax" at bounding box center [281, 578] width 17 height 17
checkbox input "true"
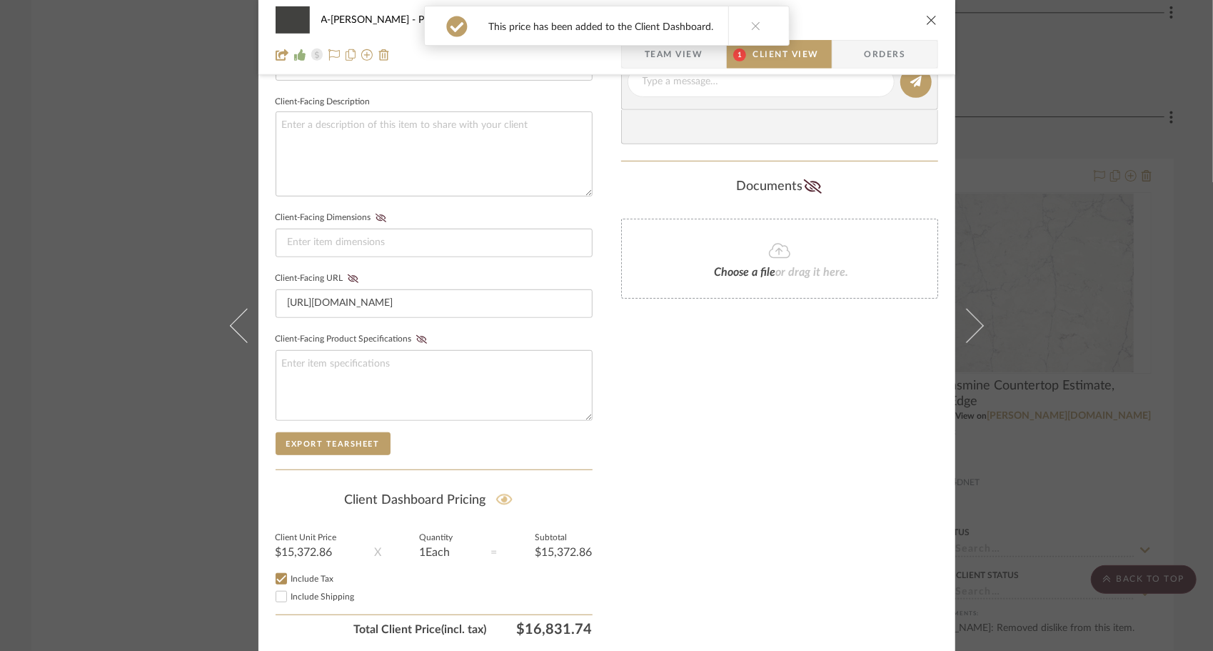
click at [274, 591] on input "Include Shipping" at bounding box center [281, 596] width 17 height 17
checkbox input "true"
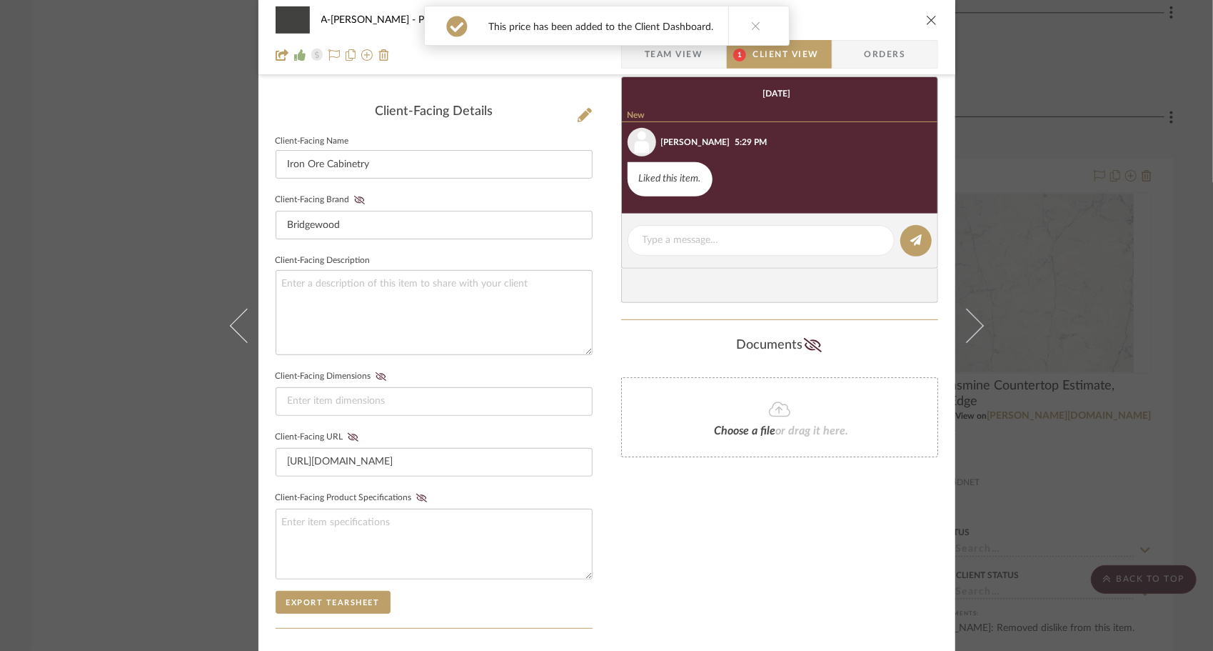
scroll to position [286, 0]
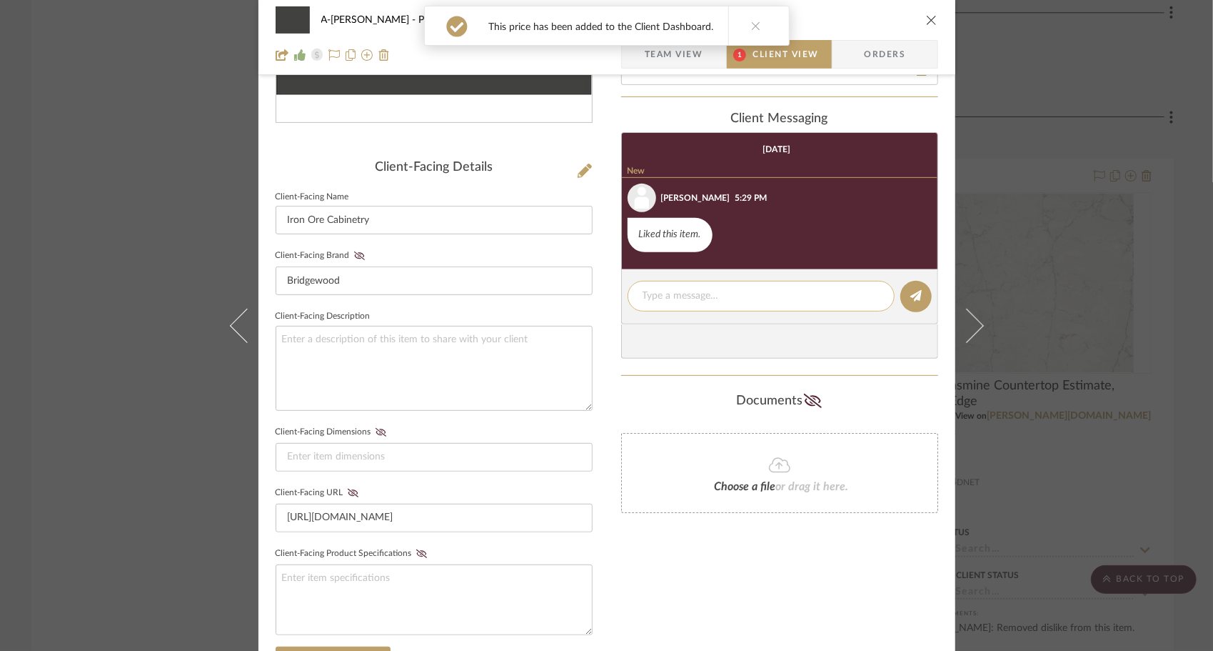
click at [755, 289] on textarea at bounding box center [761, 296] width 237 height 15
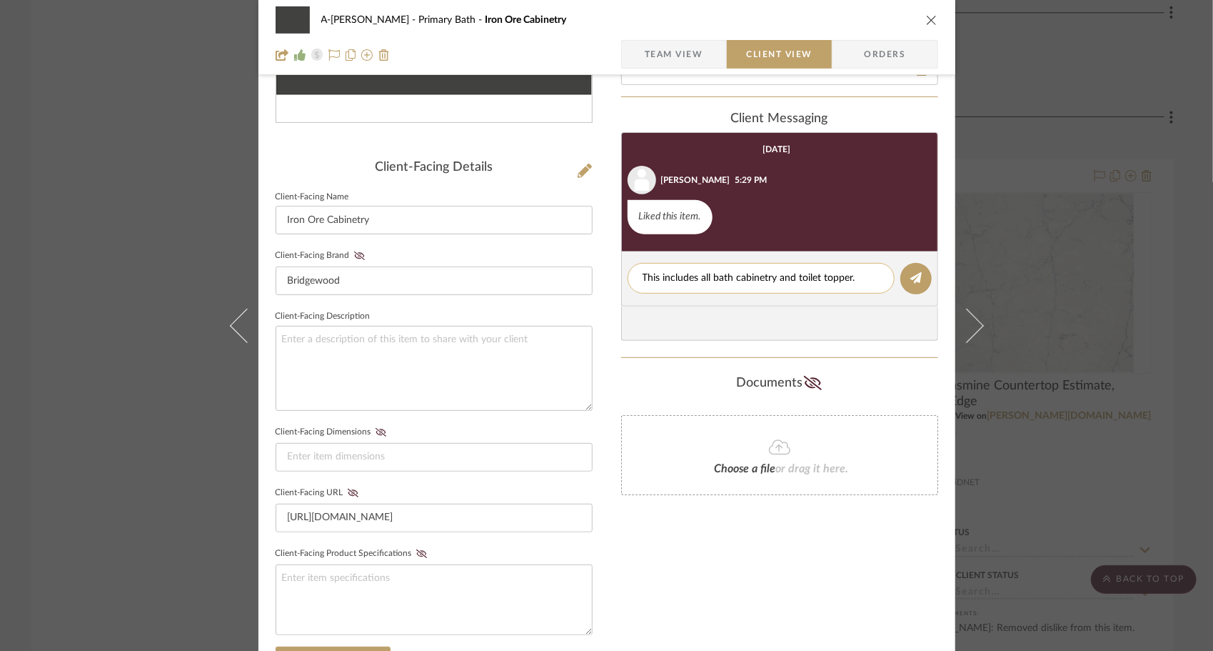
click at [729, 278] on textarea "This includes all bath cabinetry and toilet topper." at bounding box center [761, 278] width 237 height 15
type textarea "This includes all vanity cabinetry and toilet topper."
click at [916, 278] on icon at bounding box center [916, 277] width 11 height 11
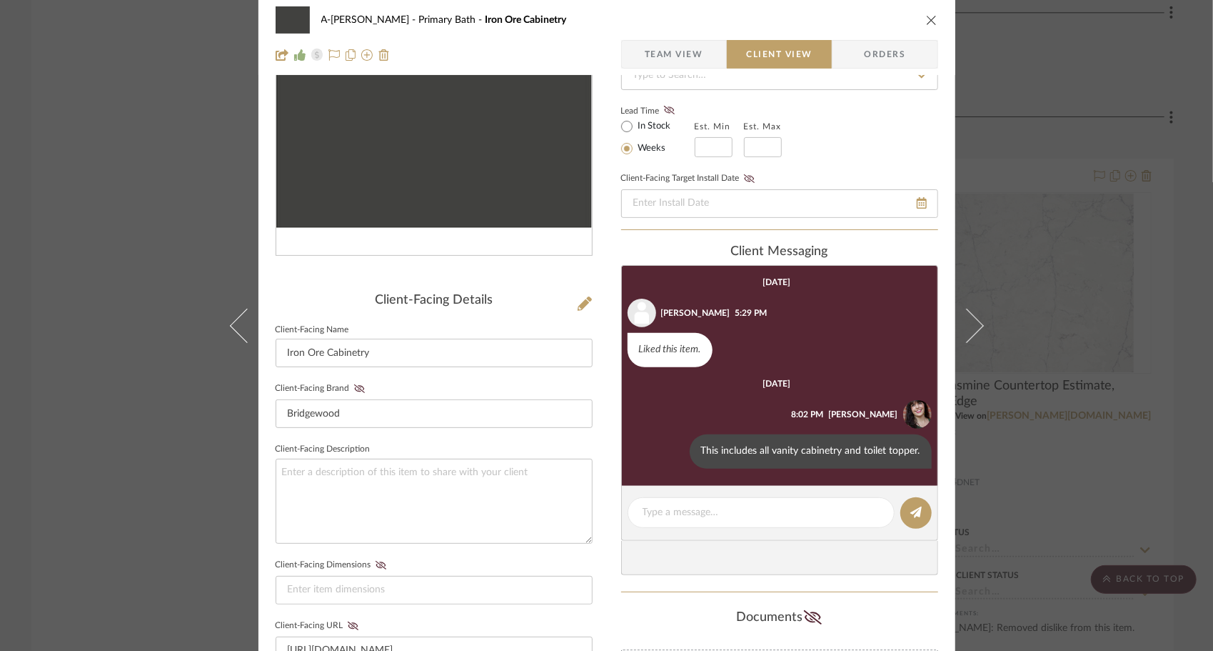
scroll to position [0, 0]
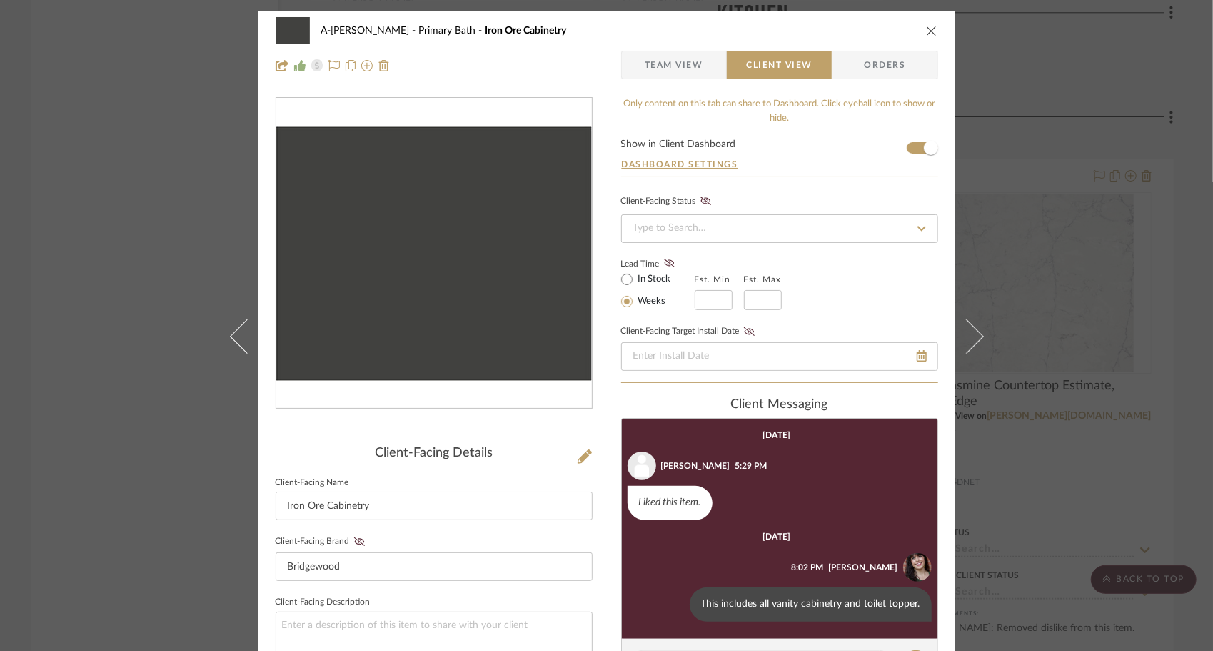
click at [928, 28] on icon "close" at bounding box center [931, 30] width 11 height 11
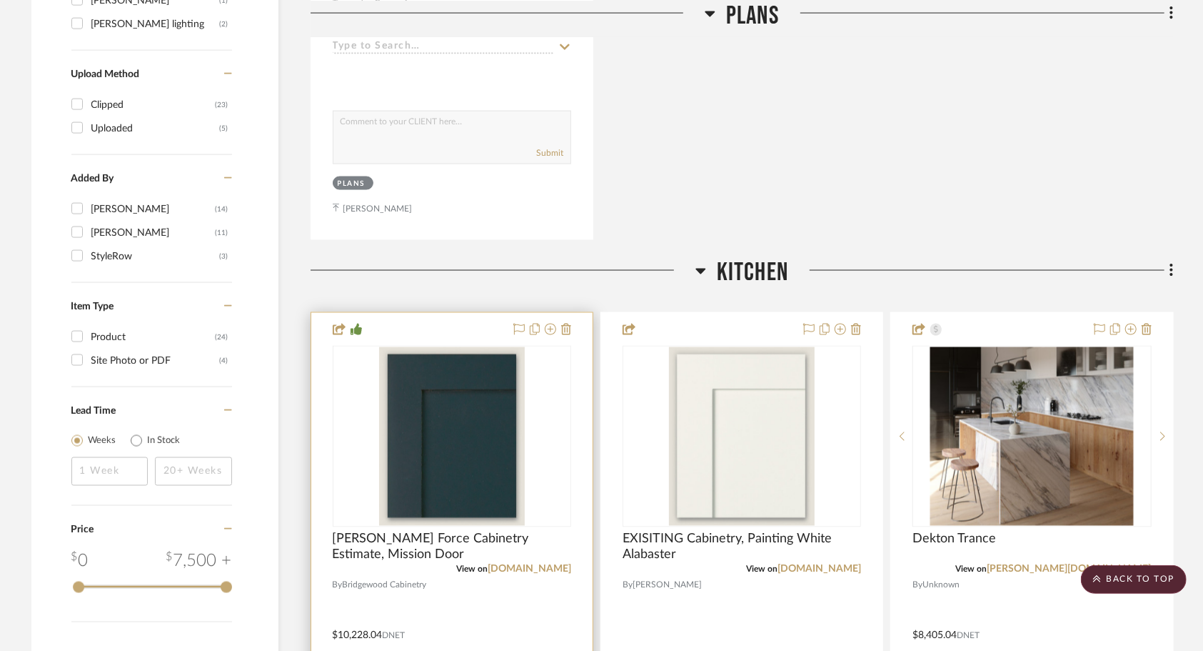
scroll to position [1500, 0]
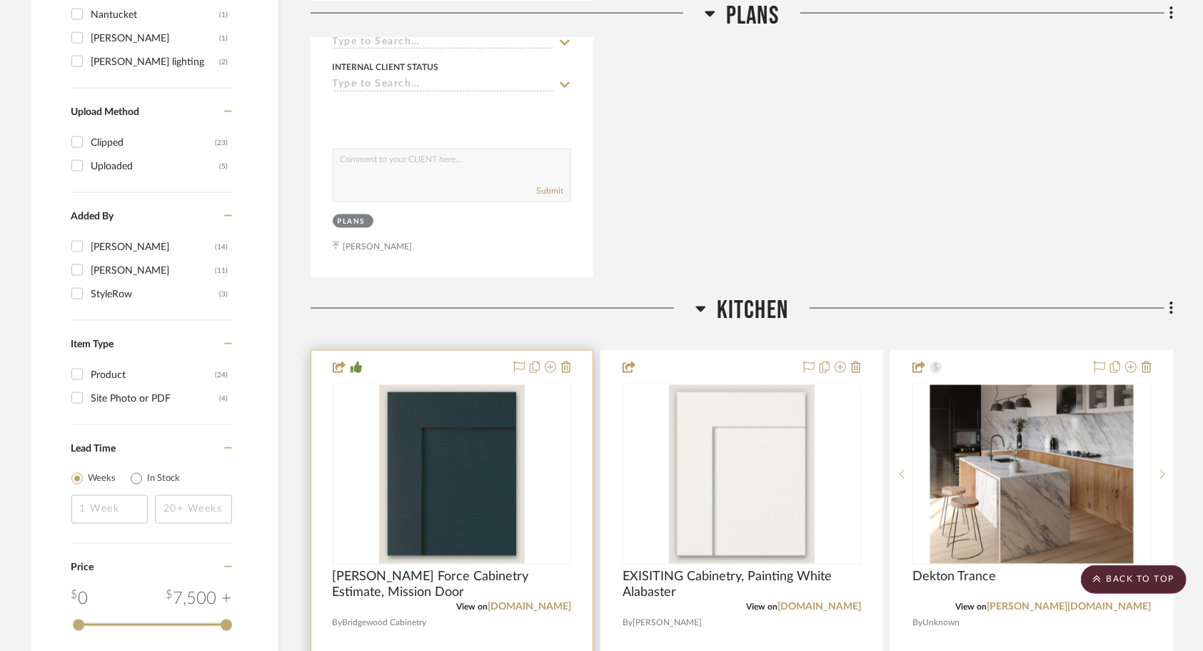
click at [492, 539] on div at bounding box center [451, 663] width 281 height 625
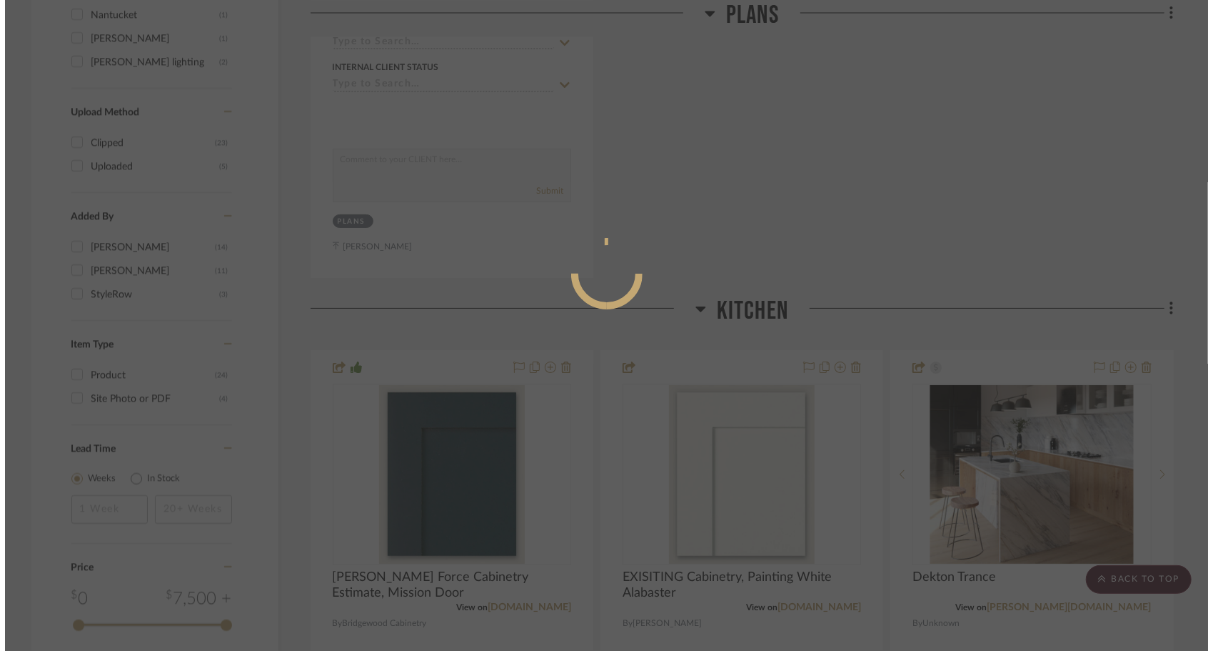
scroll to position [0, 0]
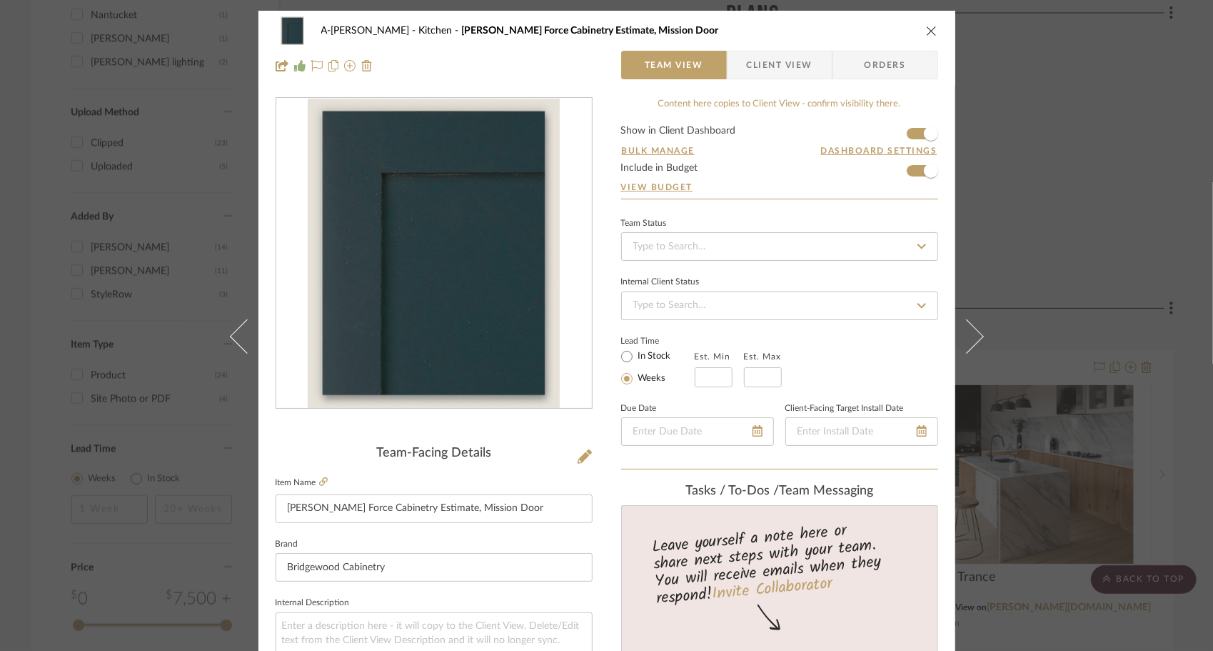
click at [788, 71] on span "Client View" at bounding box center [780, 65] width 66 height 29
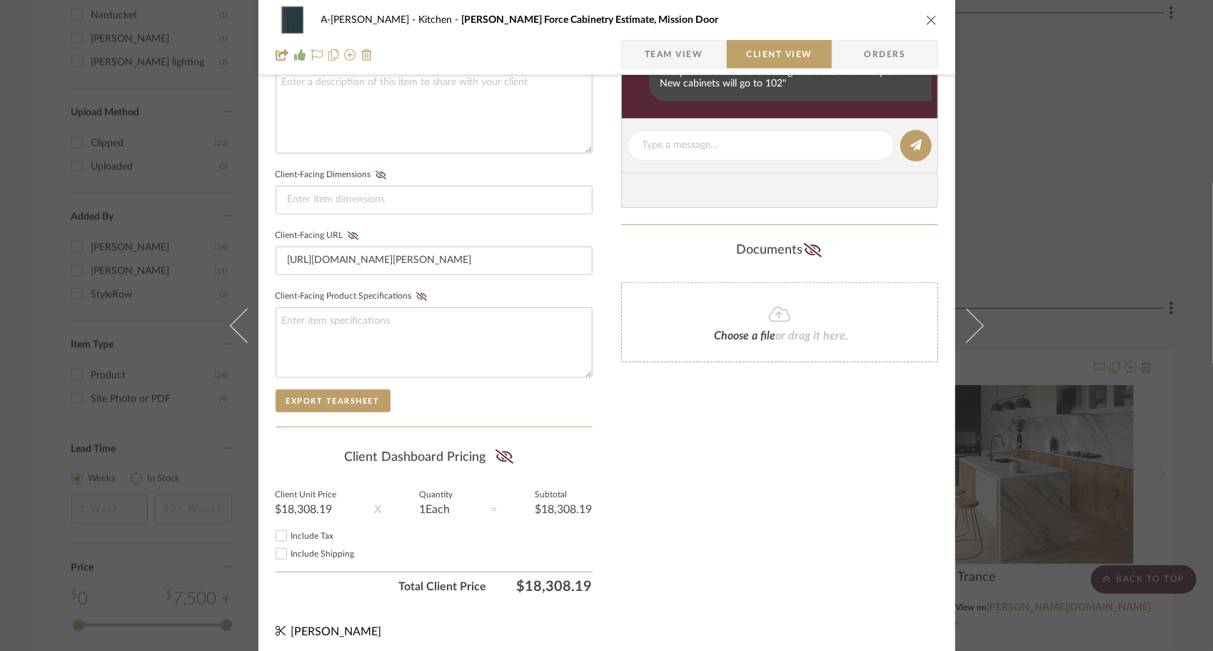
scroll to position [544, 0]
click at [501, 450] on icon at bounding box center [505, 456] width 18 height 14
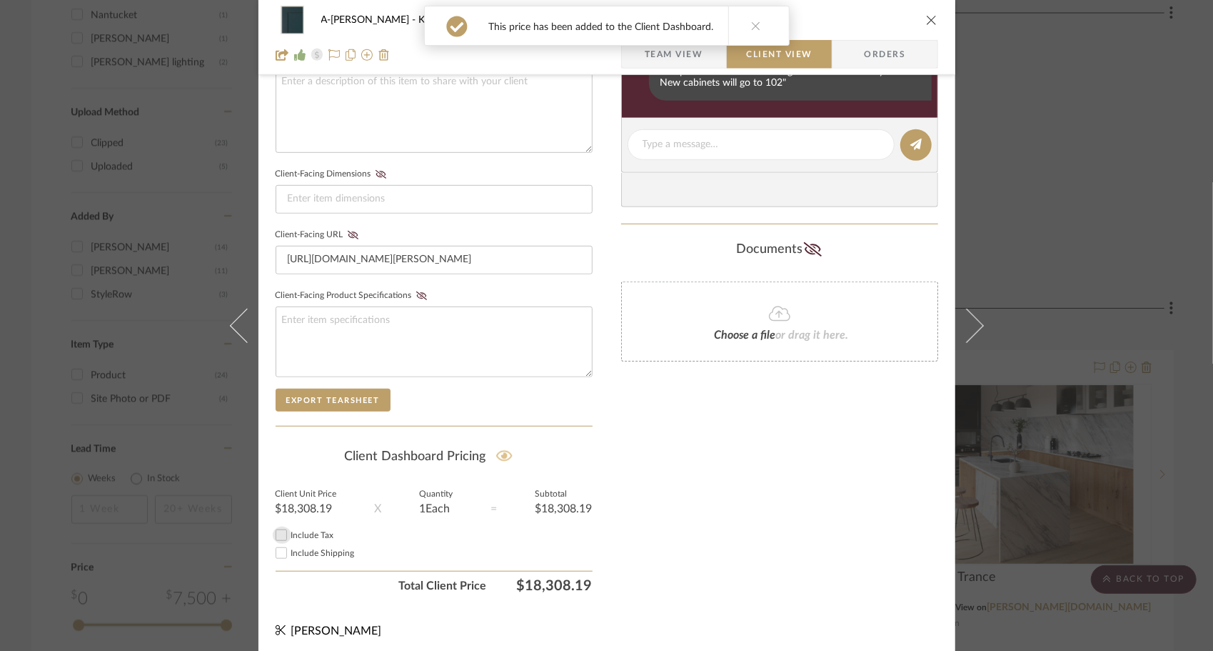
click at [279, 527] on input "Include Tax" at bounding box center [281, 534] width 17 height 17
checkbox input "true"
click at [273, 547] on input "Include Shipping" at bounding box center [281, 552] width 17 height 17
checkbox input "true"
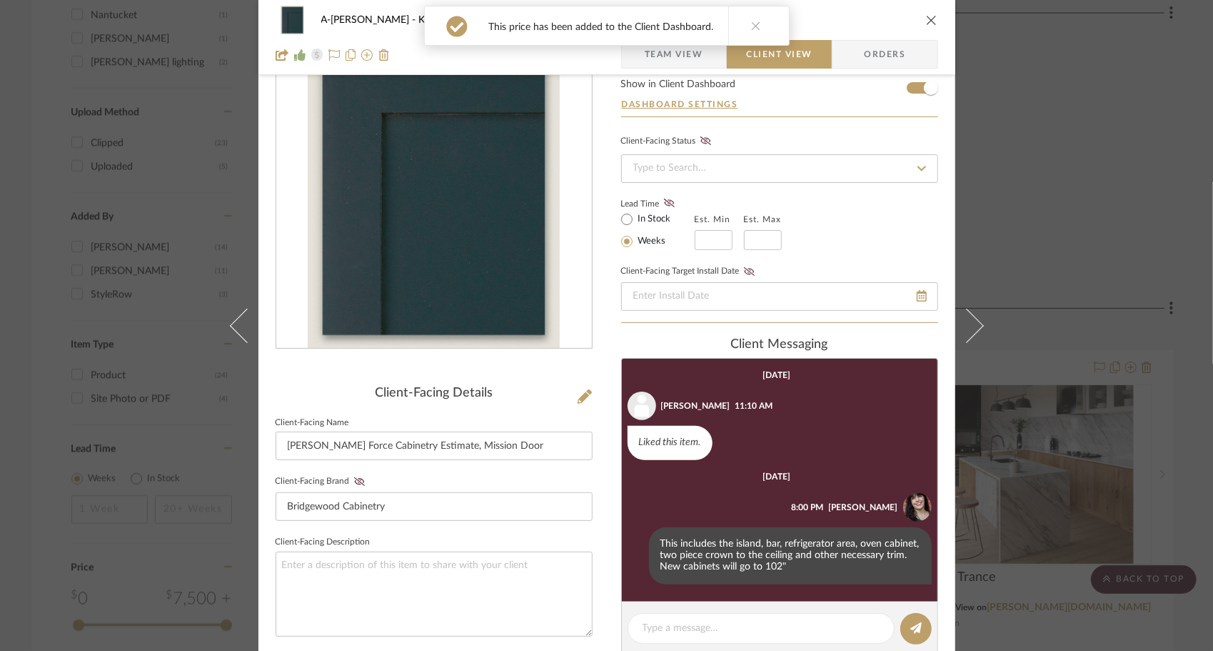
scroll to position [0, 0]
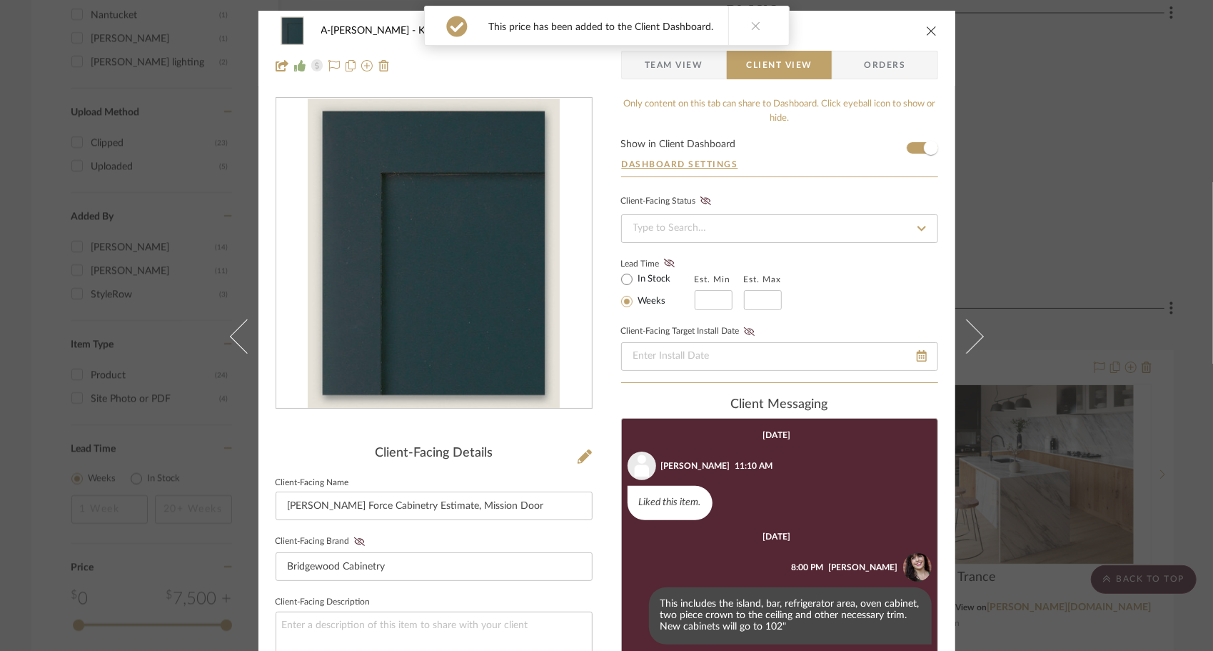
click at [926, 30] on icon "close" at bounding box center [931, 30] width 11 height 11
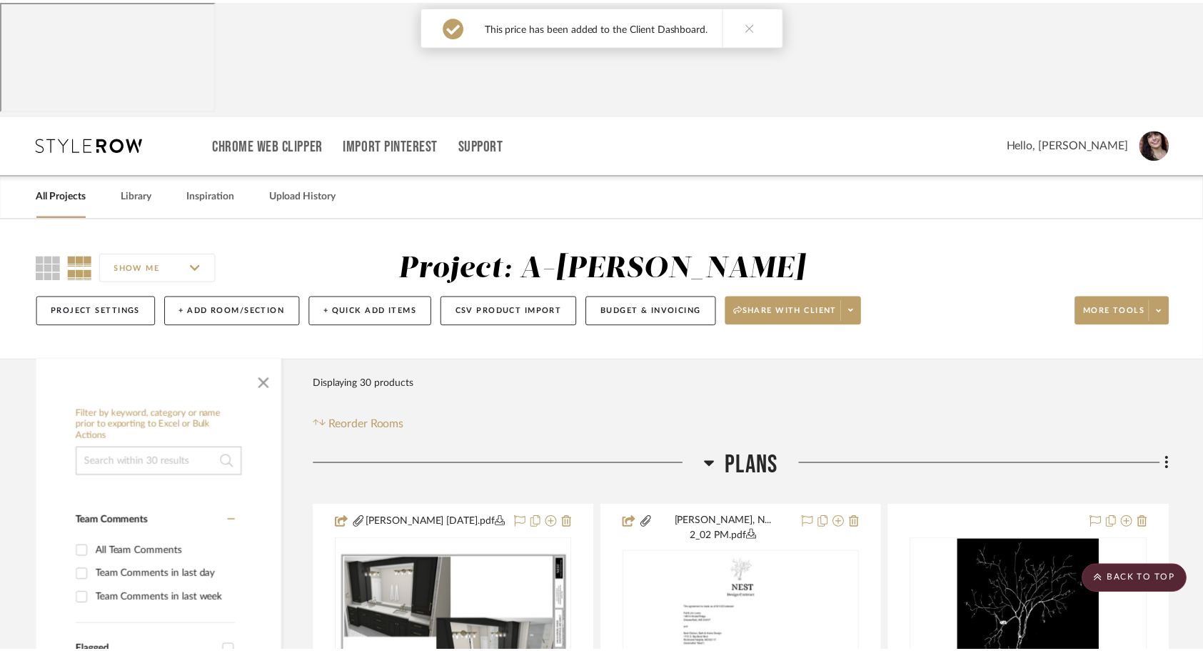
scroll to position [1500, 0]
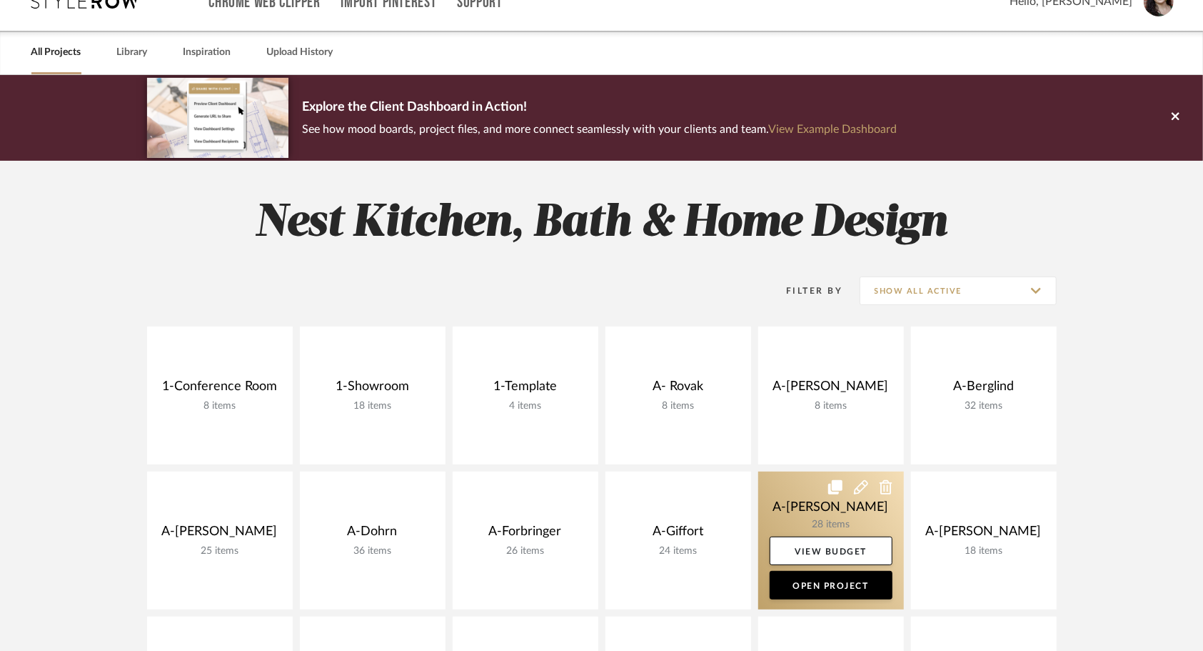
click at [777, 471] on link at bounding box center [831, 540] width 146 height 138
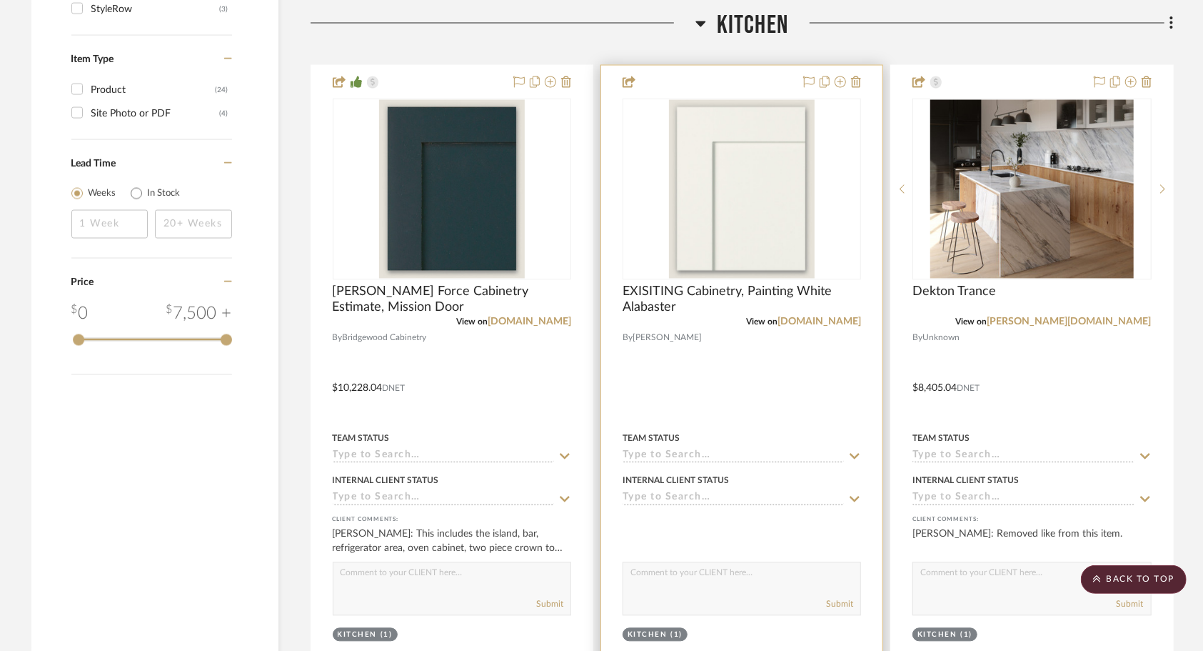
scroll to position [1714, 0]
